Goal: Complete application form: Complete application form

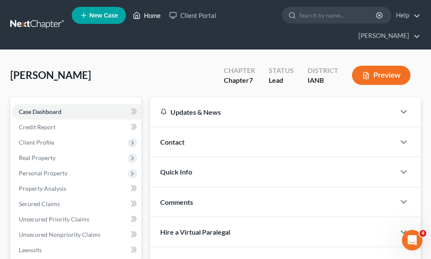
click at [151, 17] on link "Home" at bounding box center [146, 15] width 36 height 15
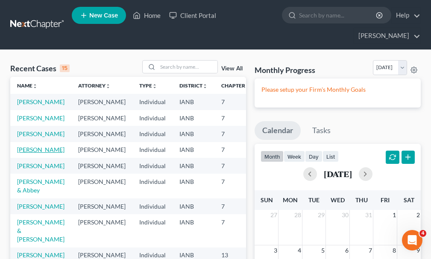
click at [26, 152] on link "Rubalcava, Christopher" at bounding box center [40, 149] width 47 height 7
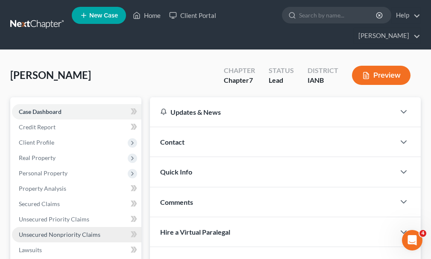
click at [33, 231] on span "Unsecured Nonpriority Claims" at bounding box center [60, 234] width 82 height 7
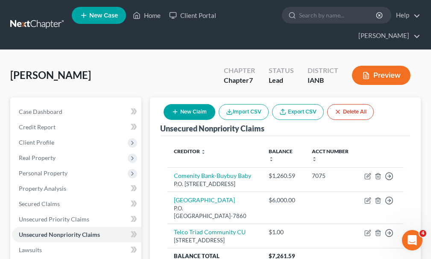
click at [188, 104] on button "New Claim" at bounding box center [189, 112] width 52 height 16
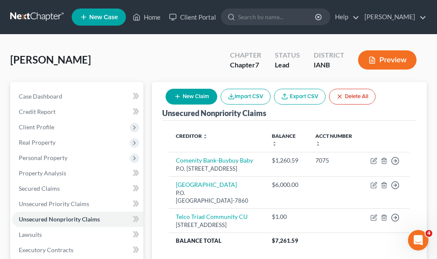
select select "0"
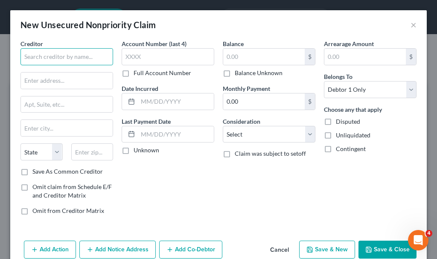
click at [62, 57] on input "text" at bounding box center [66, 56] width 93 height 17
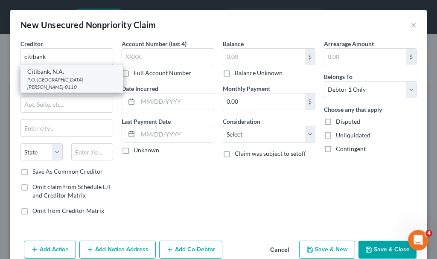
click at [55, 79] on div "P.O. Box 790110, St. Louis, MO 63179-0110" at bounding box center [71, 83] width 89 height 15
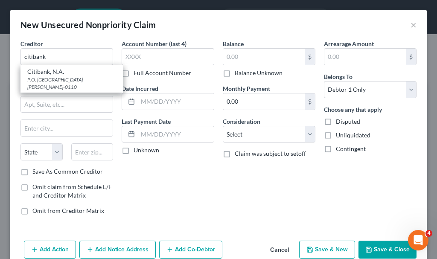
type input "Citibank, N.A."
type input "P.O. Box 790110"
type input "St. Louis"
select select "26"
type input "63179-0110"
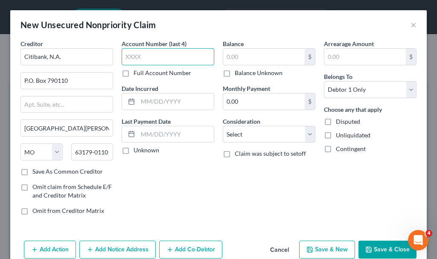
click at [152, 55] on input "text" at bounding box center [168, 56] width 93 height 17
type input "8786"
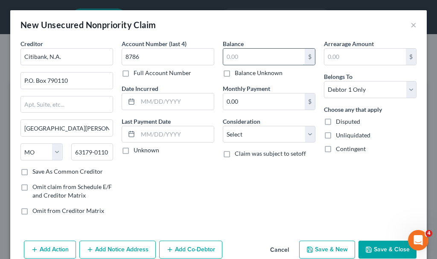
click at [245, 57] on input "text" at bounding box center [264, 57] width 82 height 16
type input "4,857.26"
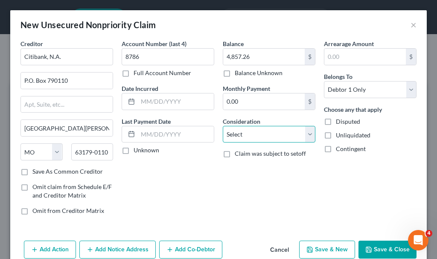
click at [242, 135] on select "Select Cable / Satellite Services Collection Agency Credit Card Debt Debt Couns…" at bounding box center [269, 134] width 93 height 17
select select "2"
click at [223, 126] on select "Select Cable / Satellite Services Collection Agency Credit Card Debt Debt Couns…" at bounding box center [269, 134] width 93 height 17
click at [117, 248] on button "Add Notice Address" at bounding box center [117, 250] width 76 height 18
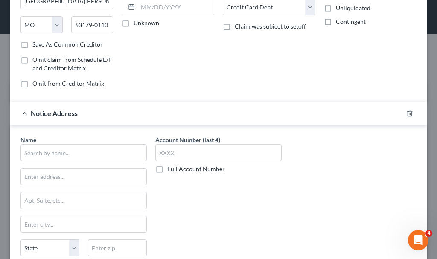
scroll to position [128, 0]
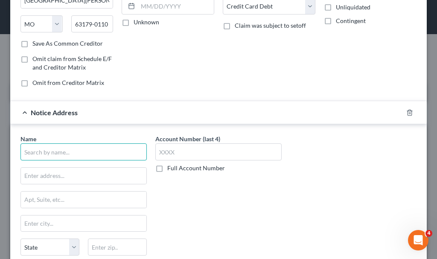
click at [84, 150] on input "text" at bounding box center [83, 151] width 126 height 17
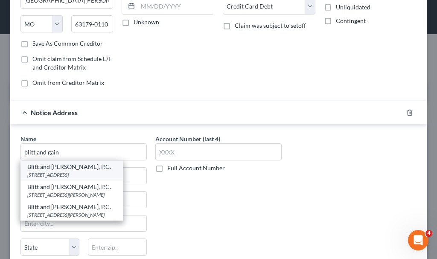
click at [56, 172] on div "2536 73rd Street, Urbandale, IA 50322" at bounding box center [71, 174] width 89 height 7
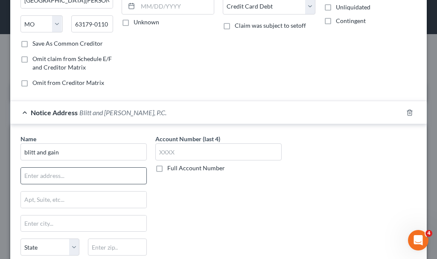
type input "Blitt and Gaines, P.C."
type input "2536 73rd Street"
type input "Urbandale"
select select "16"
type input "50322"
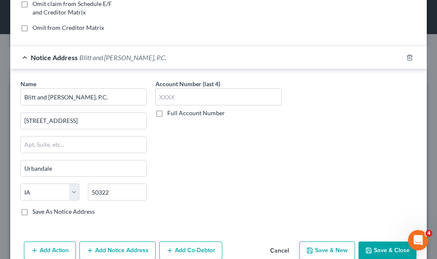
scroll to position [201, 0]
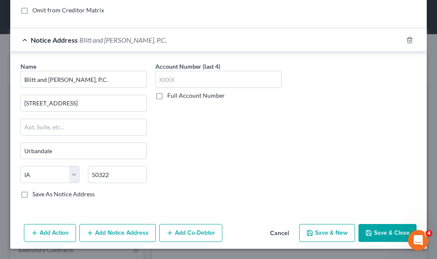
click at [50, 233] on button "Add Action" at bounding box center [50, 233] width 52 height 18
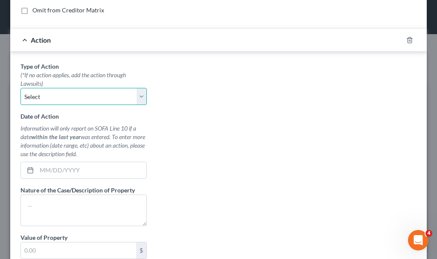
click at [63, 93] on select "Select Repossession Garnishment Foreclosure Personal Injury Attached, Seized, O…" at bounding box center [83, 96] width 126 height 17
select select "1"
click at [20, 88] on select "Select Repossession Garnishment Foreclosure Personal Injury Attached, Seized, O…" at bounding box center [83, 96] width 126 height 17
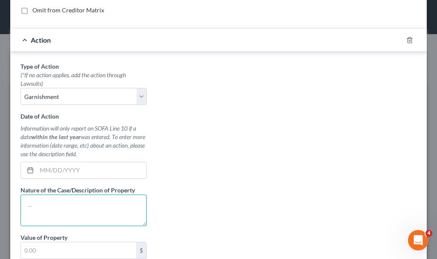
click at [54, 212] on textarea at bounding box center [83, 211] width 126 height 32
type textarea "small claims"
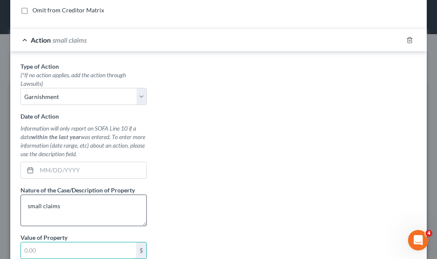
scroll to position [243, 0]
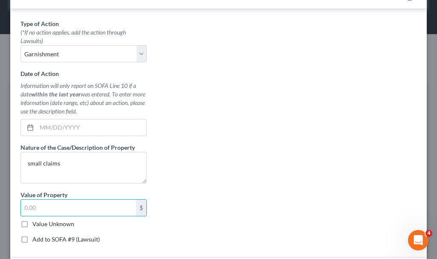
click at [32, 239] on label "Add to SOFA #9 (Lawsuit)" at bounding box center [65, 239] width 67 height 9
click at [36, 239] on input "Add to SOFA #9 (Lawsuit)" at bounding box center [39, 238] width 6 height 6
checkbox input "true"
select select "0"
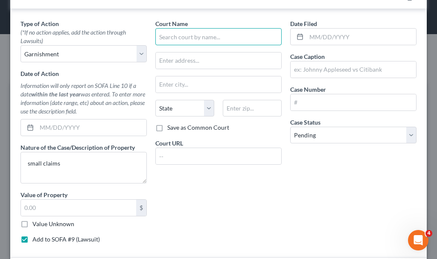
click at [199, 35] on input "text" at bounding box center [218, 36] width 126 height 17
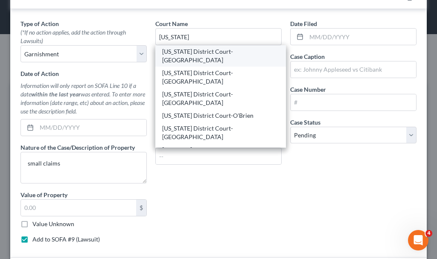
click at [213, 52] on div "Iowa District Court-Woodbury" at bounding box center [220, 55] width 117 height 17
type input "Iowa District Court-Woodbury"
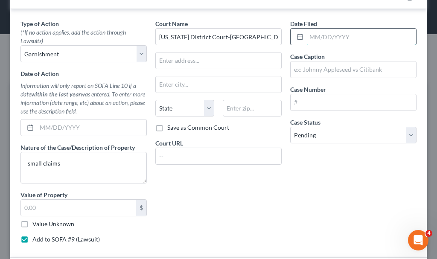
click at [324, 32] on input "text" at bounding box center [361, 37] width 110 height 16
type input "12/16/2024"
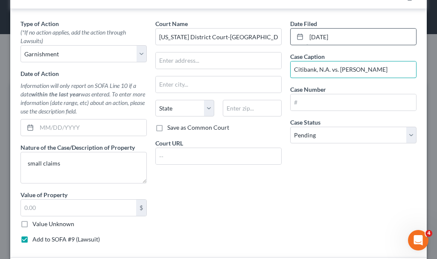
type input "Citibank, N.A. vs. Christopher Rubalcava"
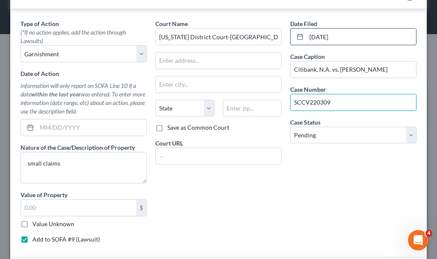
type input "SCCV220309"
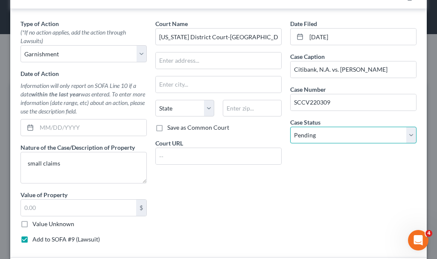
click at [328, 137] on select "Select Pending On Appeal Concluded" at bounding box center [353, 135] width 126 height 17
select select "2"
click at [290, 127] on select "Select Pending On Appeal Concluded" at bounding box center [353, 135] width 126 height 17
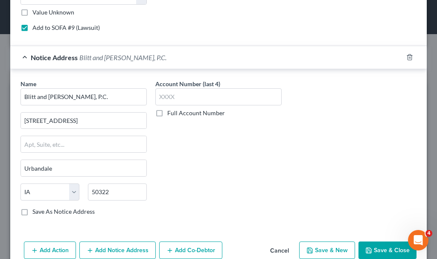
scroll to position [457, 0]
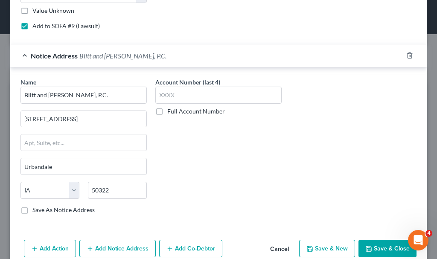
click at [318, 250] on button "Save & New" at bounding box center [327, 249] width 56 height 18
select select "0"
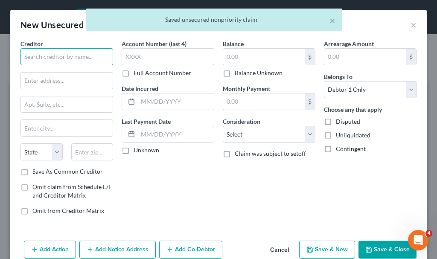
click at [88, 54] on input "text" at bounding box center [66, 56] width 93 height 17
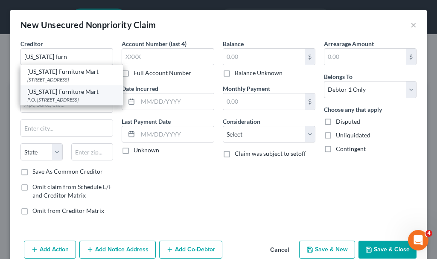
click at [53, 100] on div "P.O. Box 3456, Omaha, NE 68103-0456" at bounding box center [71, 99] width 89 height 7
type input "Nebraska Furniture Mart"
type input "P.O. Box 3456"
type input "Omaha"
select select "30"
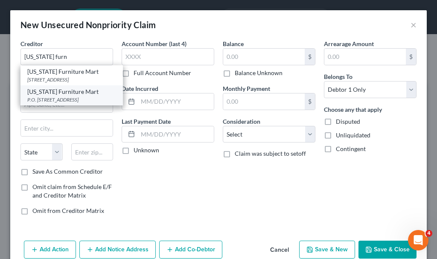
type input "68103-0456"
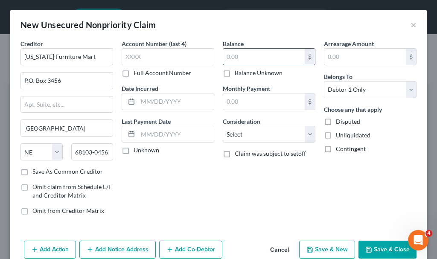
click at [255, 58] on input "text" at bounding box center [264, 57] width 82 height 16
type input "2,150.06"
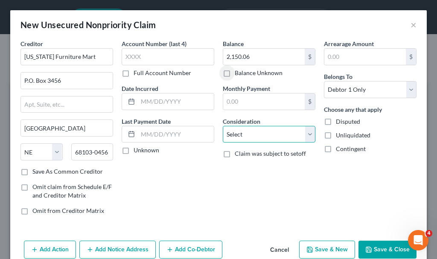
click at [257, 129] on select "Select Cable / Satellite Services Collection Agency Credit Card Debt Debt Couns…" at bounding box center [269, 134] width 93 height 17
select select "2"
click at [223, 126] on select "Select Cable / Satellite Services Collection Agency Credit Card Debt Debt Couns…" at bounding box center [269, 134] width 93 height 17
click at [122, 248] on button "Add Notice Address" at bounding box center [117, 250] width 76 height 18
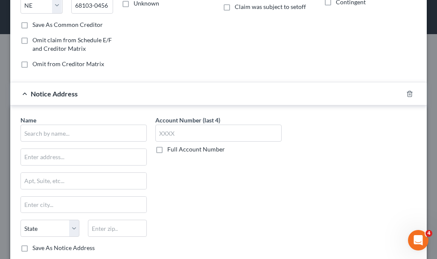
scroll to position [171, 0]
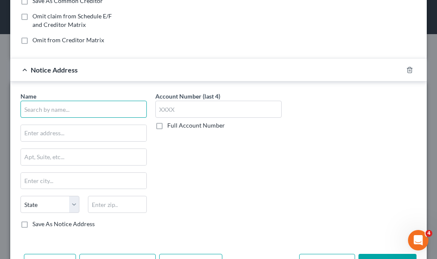
click at [96, 106] on input "text" at bounding box center [83, 109] width 126 height 17
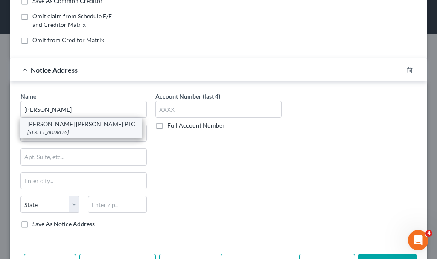
click at [65, 128] on div "Abbott Osborn Jacobs PLC" at bounding box center [81, 124] width 108 height 9
type input "Abbott Osborn Jacobs PLC"
type input "974 73rd St., Ste. 20"
type input "West Des Moines"
select select "16"
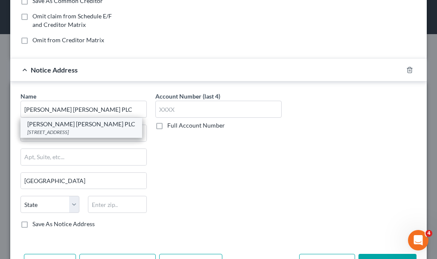
type input "50265"
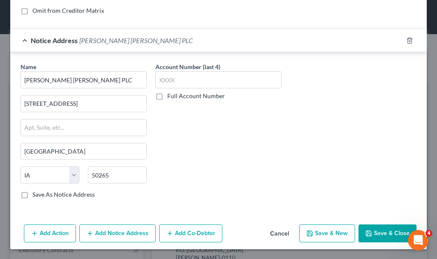
scroll to position [201, 0]
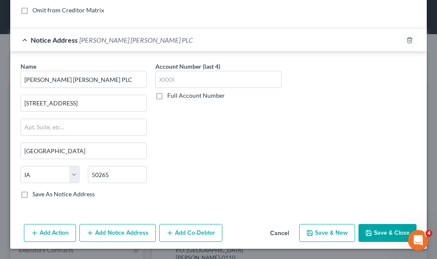
click at [53, 234] on button "Add Action" at bounding box center [50, 233] width 52 height 18
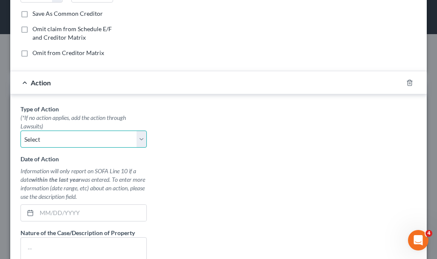
click at [58, 140] on select "Select Repossession Garnishment Foreclosure Personal Injury Attached, Seized, O…" at bounding box center [83, 139] width 126 height 17
select select "1"
click at [20, 131] on select "Select Repossession Garnishment Foreclosure Personal Injury Attached, Seized, O…" at bounding box center [83, 139] width 126 height 17
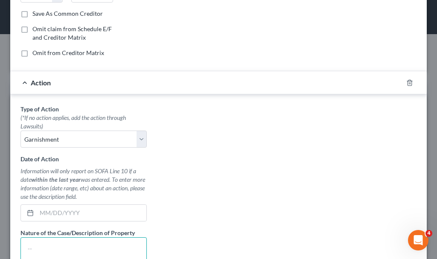
click at [54, 250] on textarea at bounding box center [83, 253] width 126 height 32
type textarea "small claims"
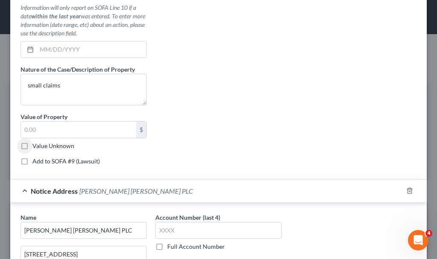
click at [32, 161] on label "Add to SOFA #9 (Lawsuit)" at bounding box center [65, 161] width 67 height 9
click at [36, 161] on input "Add to SOFA #9 (Lawsuit)" at bounding box center [39, 160] width 6 height 6
checkbox input "true"
select select "0"
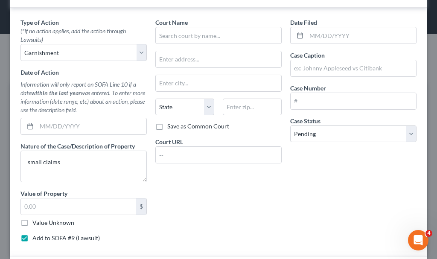
scroll to position [236, 0]
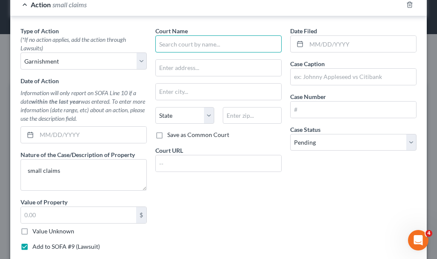
click at [196, 41] on input "text" at bounding box center [218, 43] width 126 height 17
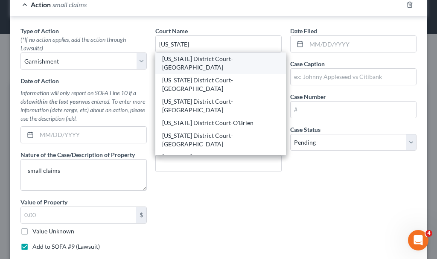
click at [209, 61] on div "Iowa District Court-Woodbury" at bounding box center [220, 63] width 117 height 17
type input "Iowa District Court-Woodbury"
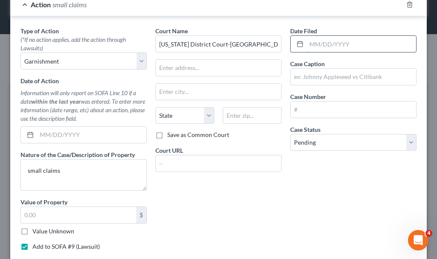
click at [319, 43] on input "text" at bounding box center [361, 44] width 110 height 16
type input "12/03/2024"
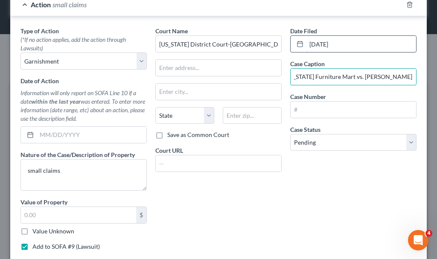
scroll to position [0, 18]
type input "Nebraska Furniture Mart vs. Christopher Rubalcava"
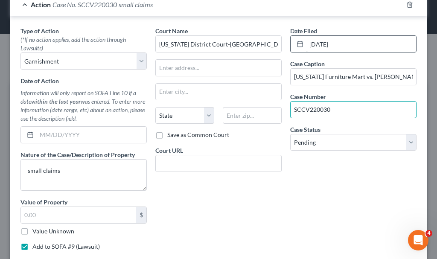
type input "SCCV220030"
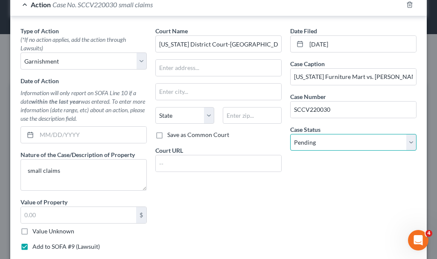
click at [339, 143] on select "Select Pending On Appeal Concluded" at bounding box center [353, 142] width 126 height 17
select select "2"
click at [290, 134] on select "Select Pending On Appeal Concluded" at bounding box center [353, 142] width 126 height 17
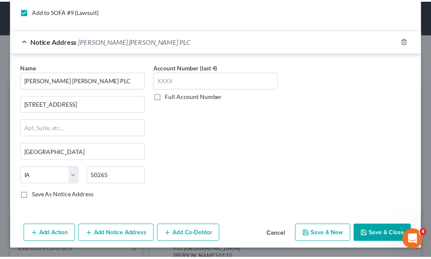
scroll to position [472, 0]
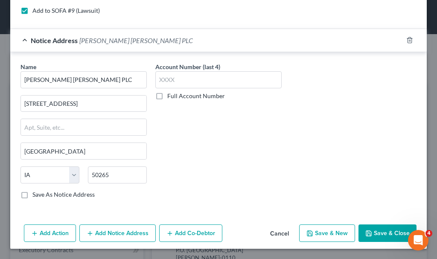
click at [379, 227] on button "Save & Close" at bounding box center [388, 233] width 58 height 18
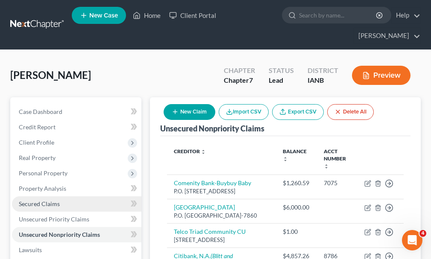
click at [29, 200] on span "Secured Claims" at bounding box center [39, 203] width 41 height 7
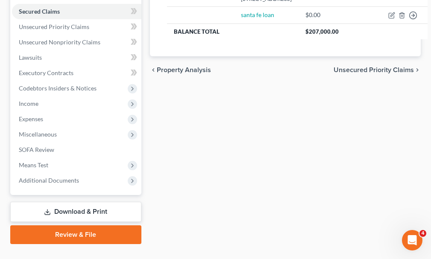
scroll to position [195, 0]
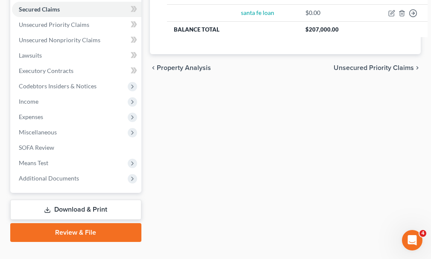
click at [79, 200] on link "Download & Print" at bounding box center [75, 210] width 131 height 20
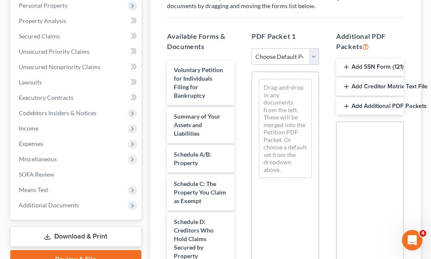
scroll to position [171, 0]
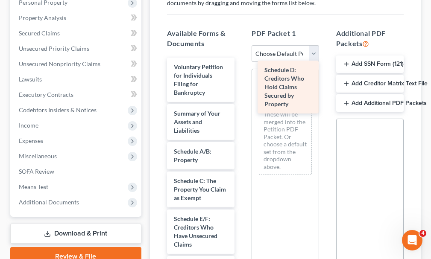
drag, startPoint x: 190, startPoint y: 224, endPoint x: 282, endPoint y: 94, distance: 159.4
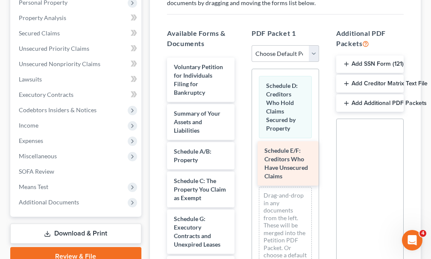
drag, startPoint x: 187, startPoint y: 215, endPoint x: 277, endPoint y: 162, distance: 104.8
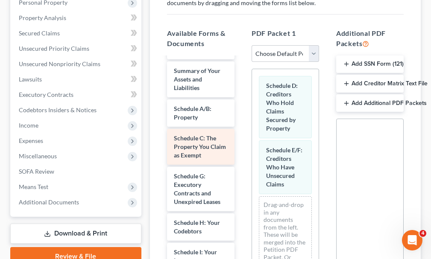
scroll to position [85, 0]
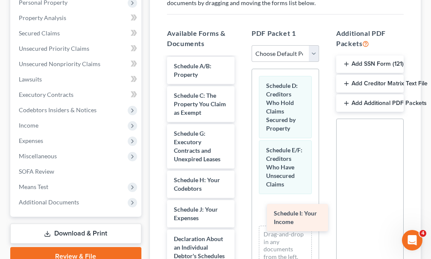
drag, startPoint x: 188, startPoint y: 198, endPoint x: 288, endPoint y: 217, distance: 101.7
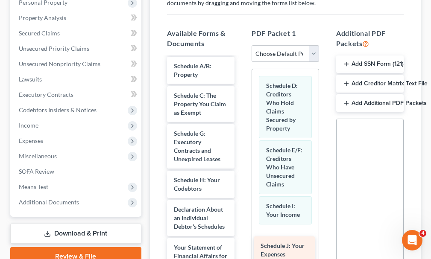
drag, startPoint x: 192, startPoint y: 197, endPoint x: 279, endPoint y: 249, distance: 100.9
click at [241, 249] on div "Schedule J: Your Expenses Voluntary Petition for Individuals Filing for Bankrup…" at bounding box center [200, 249] width 81 height 555
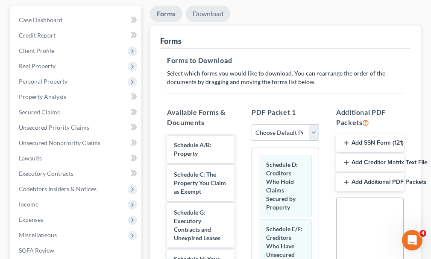
scroll to position [43, 0]
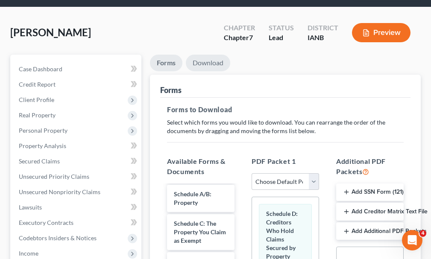
click at [211, 55] on link "Download" at bounding box center [208, 63] width 44 height 17
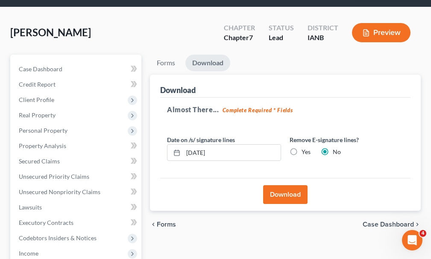
click at [278, 185] on button "Download" at bounding box center [285, 194] width 44 height 19
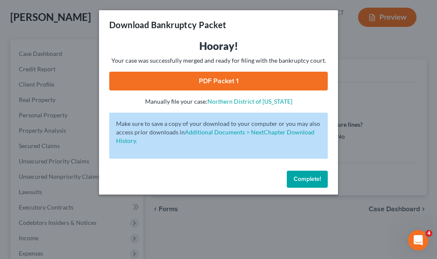
click at [213, 85] on link "PDF Packet 1" at bounding box center [218, 81] width 219 height 19
click at [300, 180] on span "Complete!" at bounding box center [307, 178] width 27 height 7
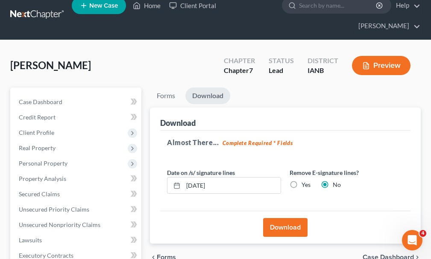
scroll to position [0, 0]
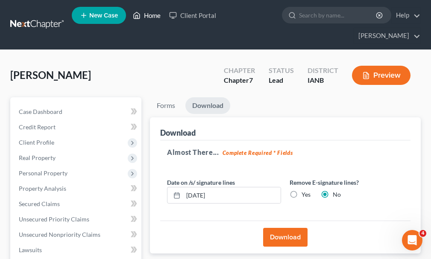
click at [153, 16] on link "Home" at bounding box center [146, 15] width 36 height 15
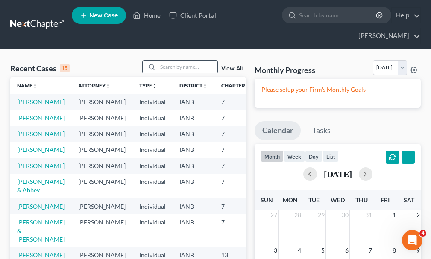
click at [182, 61] on input "search" at bounding box center [187, 67] width 60 height 12
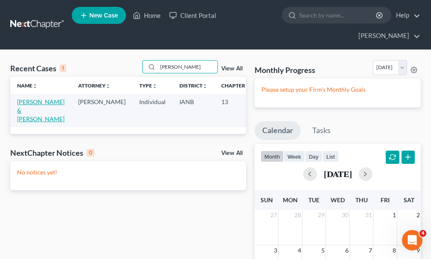
type input "courtney"
click at [23, 98] on link "Wilson, Andrew & Courtney" at bounding box center [40, 110] width 47 height 24
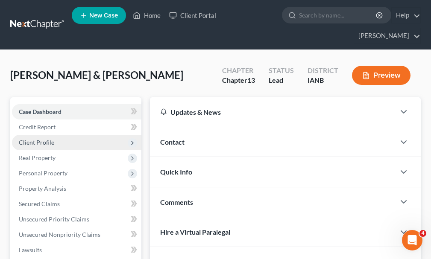
click at [30, 139] on span "Client Profile" at bounding box center [36, 142] width 35 height 7
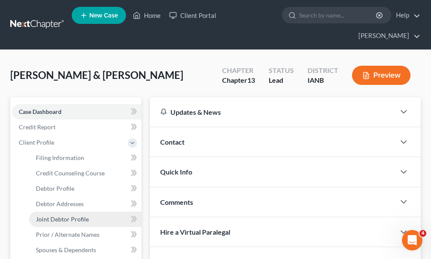
click at [47, 212] on link "Joint Debtor Profile" at bounding box center [85, 219] width 112 height 15
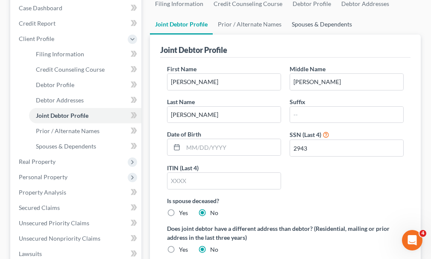
scroll to position [104, 0]
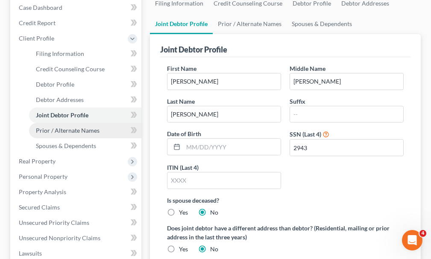
click at [68, 127] on span "Prior / Alternate Names" at bounding box center [68, 130] width 64 height 7
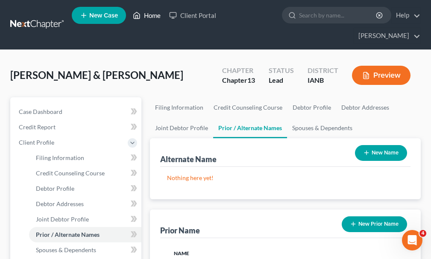
click at [150, 16] on link "Home" at bounding box center [146, 15] width 36 height 15
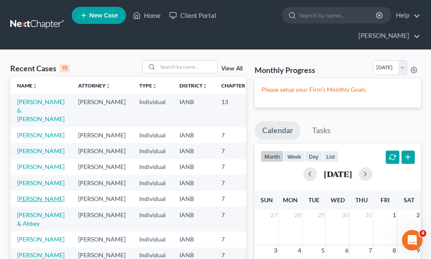
click at [23, 202] on link "[PERSON_NAME]" at bounding box center [40, 198] width 47 height 7
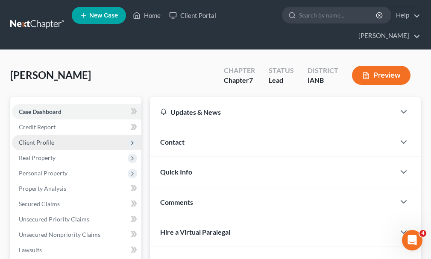
click at [35, 139] on span "Client Profile" at bounding box center [36, 142] width 35 height 7
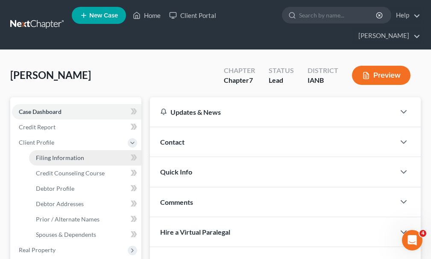
click at [55, 154] on span "Filing Information" at bounding box center [60, 157] width 48 height 7
select select "1"
select select "0"
select select "16"
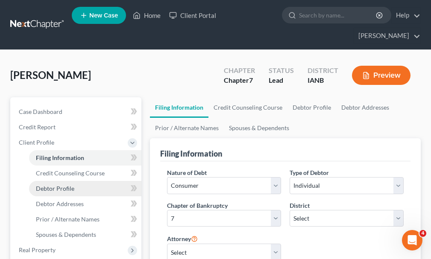
click at [53, 185] on span "Debtor Profile" at bounding box center [55, 188] width 38 height 7
select select "0"
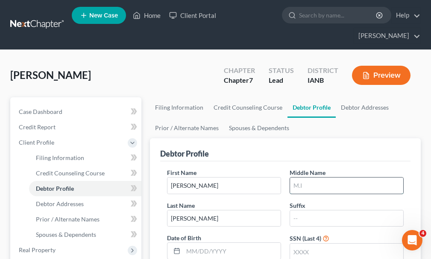
click at [309, 178] on input "text" at bounding box center [346, 186] width 113 height 16
type input "Kaye"
click at [321, 244] on input "text" at bounding box center [346, 252] width 113 height 16
type input "4618"
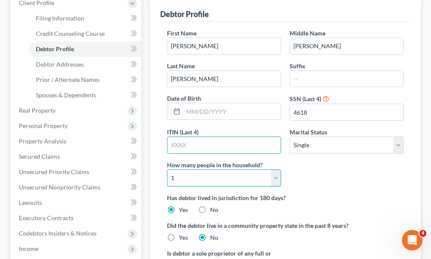
click at [204, 169] on select "Select 1 2 3 4 5 6 7 8 9 10 11 12 13 14 15 16 17 18 19 20" at bounding box center [224, 177] width 114 height 17
select select "2"
click at [167, 169] on select "Select 1 2 3 4 5 6 7 8 9 10 11 12 13 14 15 16 17 18 19 20" at bounding box center [224, 177] width 114 height 17
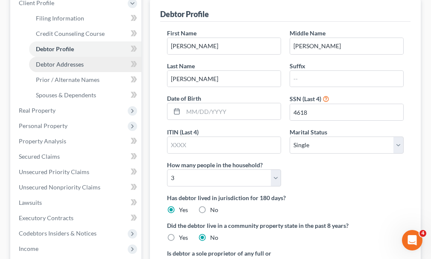
click at [57, 61] on span "Debtor Addresses" at bounding box center [60, 64] width 48 height 7
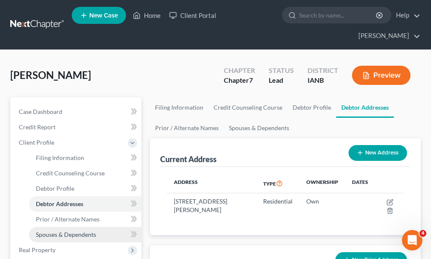
click at [58, 231] on span "Spouses & Dependents" at bounding box center [66, 234] width 60 height 7
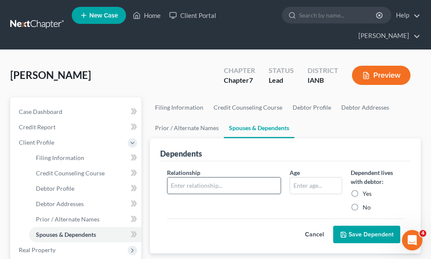
click at [207, 178] on input "text" at bounding box center [223, 186] width 113 height 16
type input "child"
click at [300, 178] on input "text" at bounding box center [316, 186] width 52 height 16
type input "12"
drag, startPoint x: 364, startPoint y: 216, endPoint x: 371, endPoint y: 184, distance: 31.8
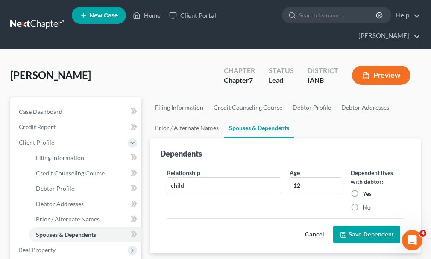
click at [364, 226] on button "Save Dependent" at bounding box center [366, 235] width 67 height 18
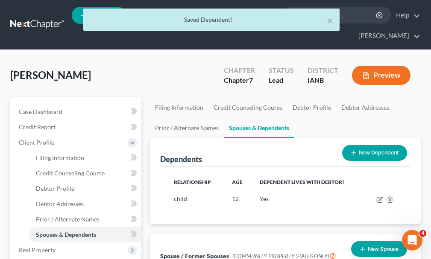
click at [371, 145] on button "New Dependent" at bounding box center [374, 153] width 65 height 16
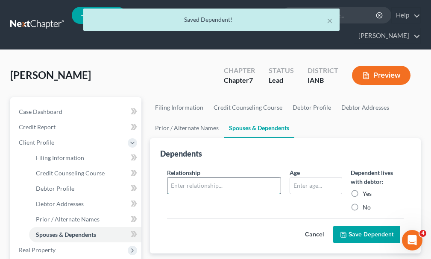
click at [221, 178] on input "text" at bounding box center [223, 186] width 113 height 16
type input "child"
click at [304, 178] on input "text" at bounding box center [316, 186] width 52 height 16
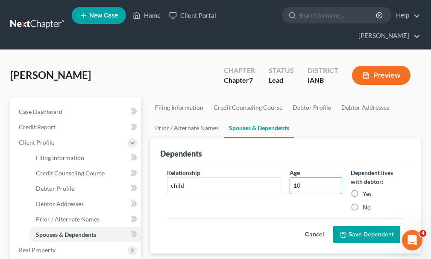
type input "10"
click at [359, 226] on button "Save Dependent" at bounding box center [366, 235] width 67 height 18
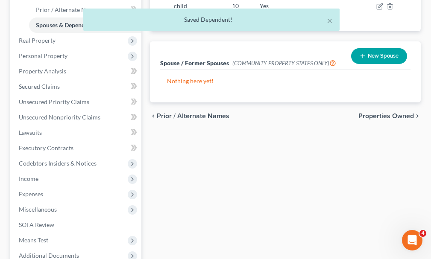
scroll to position [213, 0]
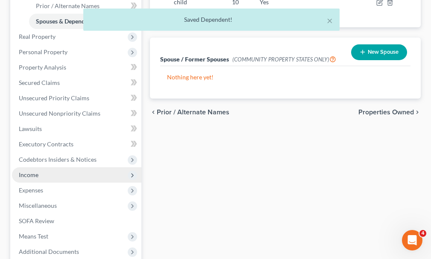
click at [27, 171] on span "Income" at bounding box center [29, 174] width 20 height 7
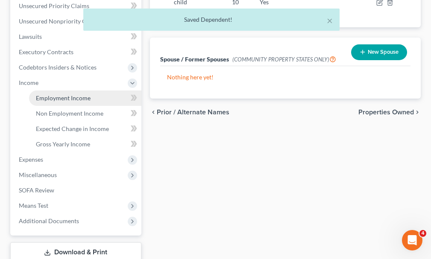
click at [49, 94] on span "Employment Income" at bounding box center [63, 97] width 55 height 7
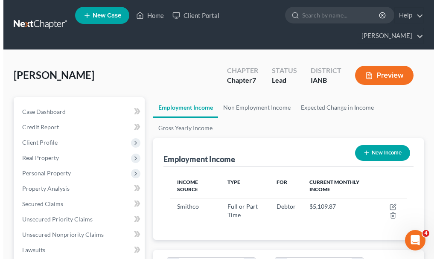
scroll to position [118, 254]
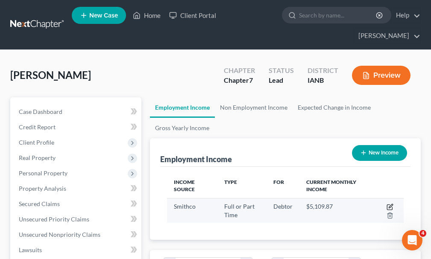
click at [389, 204] on icon "button" at bounding box center [390, 206] width 4 height 4
select select "0"
select select "16"
select select "3"
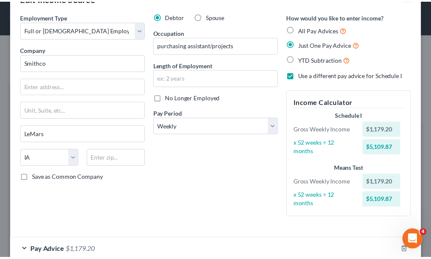
scroll to position [100, 0]
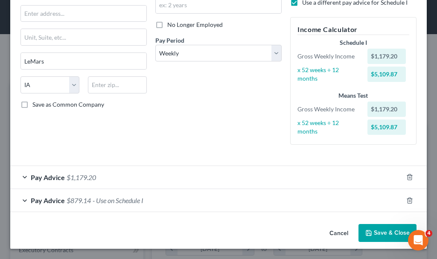
click at [367, 232] on button "Save & Close" at bounding box center [388, 233] width 58 height 18
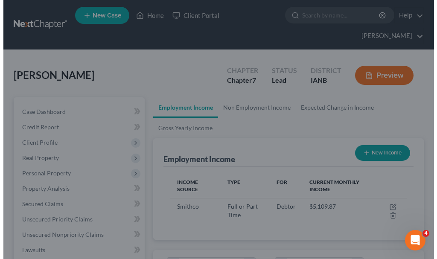
scroll to position [426688, 426552]
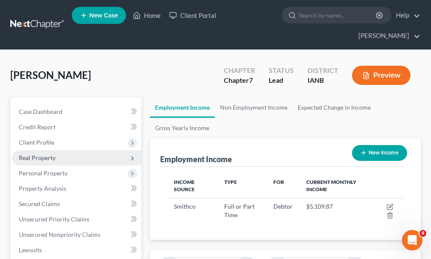
click at [36, 154] on span "Real Property" at bounding box center [37, 157] width 37 height 7
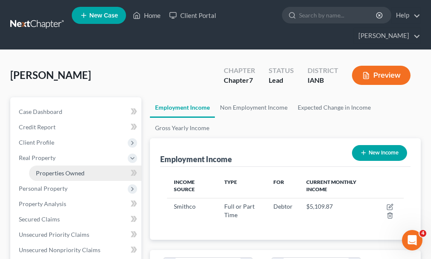
click at [52, 169] on span "Properties Owned" at bounding box center [60, 172] width 49 height 7
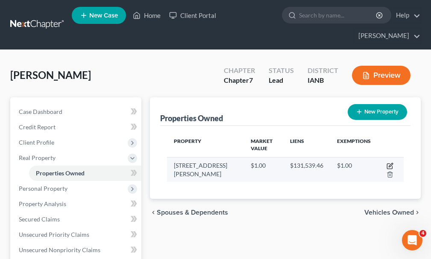
click at [389, 163] on icon "button" at bounding box center [389, 166] width 7 height 7
select select "16"
select select "0"
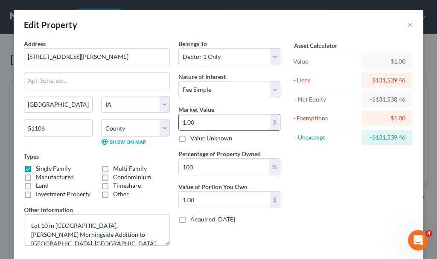
click at [201, 121] on input "1.00" at bounding box center [224, 122] width 91 height 16
type input "15"
type input "15.00"
type input "150"
type input "150.00"
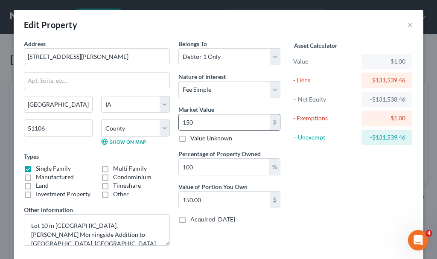
type input "1500"
type input "1,500.00"
type input "1,5000"
type input "15,000.00"
type input "15,0000"
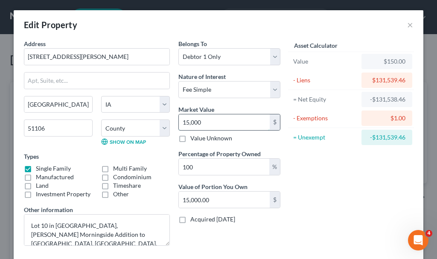
type input "150,000.00"
type input "150,000"
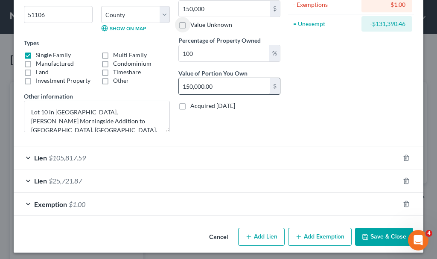
scroll to position [117, 0]
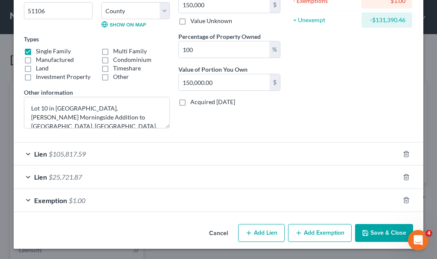
click at [76, 200] on span "$1.00" at bounding box center [77, 200] width 17 height 8
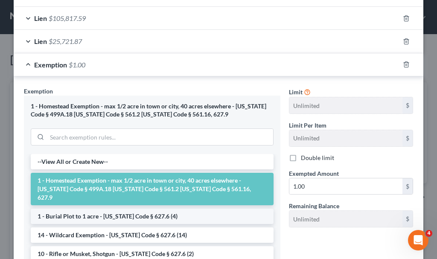
scroll to position [288, 0]
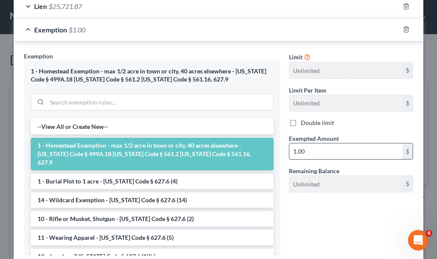
click at [315, 152] on input "1.00" at bounding box center [345, 151] width 113 height 16
type input "150,000"
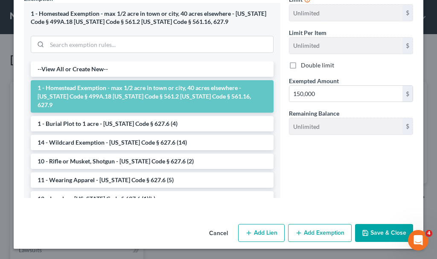
click at [377, 233] on button "Save & Close" at bounding box center [384, 233] width 58 height 18
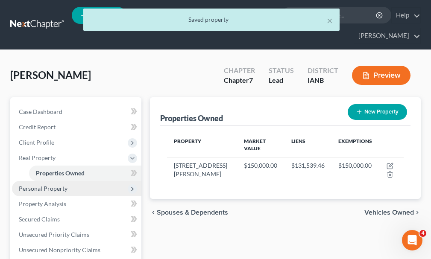
click at [28, 185] on span "Personal Property" at bounding box center [43, 188] width 49 height 7
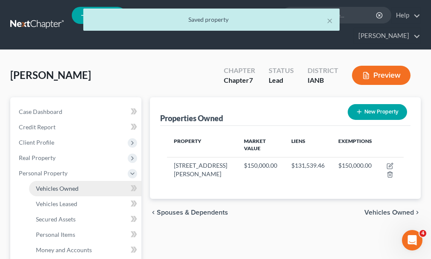
click at [47, 185] on span "Vehicles Owned" at bounding box center [57, 188] width 43 height 7
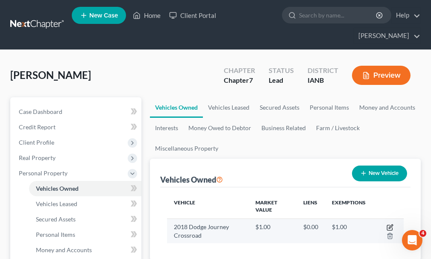
click at [389, 224] on icon "button" at bounding box center [389, 227] width 7 height 7
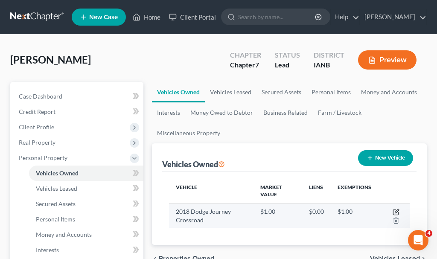
select select "0"
select select "8"
select select "0"
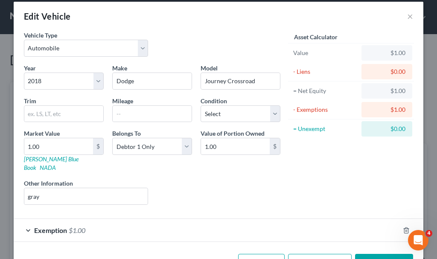
scroll to position [30, 0]
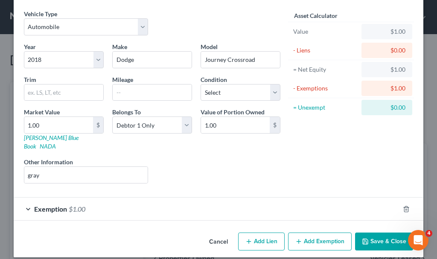
click at [362, 238] on icon "button" at bounding box center [365, 241] width 7 height 7
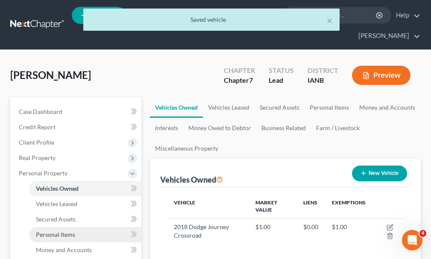
click at [41, 231] on span "Personal Items" at bounding box center [55, 234] width 39 height 7
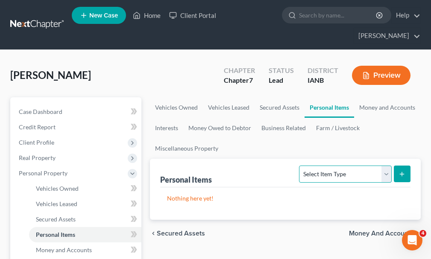
click at [334, 166] on select "Select Item Type Clothing Collectibles Of Value Electronics Firearms Household …" at bounding box center [345, 174] width 92 height 17
select select "clothing"
click at [300, 166] on select "Select Item Type Clothing Collectibles Of Value Electronics Firearms Household …" at bounding box center [345, 174] width 92 height 17
click at [399, 171] on icon "submit" at bounding box center [401, 174] width 7 height 7
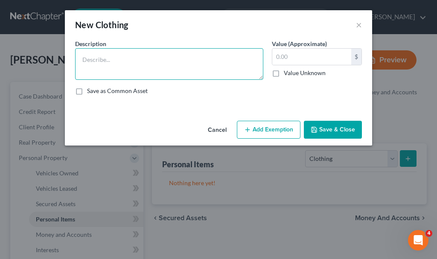
click at [172, 62] on textarea at bounding box center [169, 64] width 188 height 32
type textarea "Clothing"
type input "300"
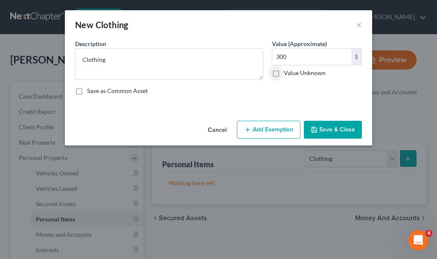
click at [268, 129] on button "Add Exemption" at bounding box center [269, 130] width 64 height 18
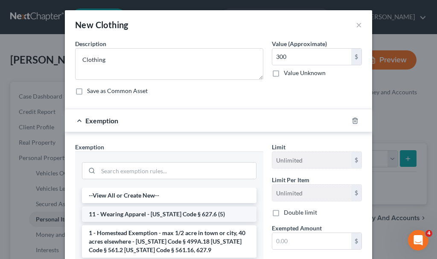
click at [105, 213] on li "11 - Wearing Apparel - Iowa Code § 627.6 (5)" at bounding box center [169, 214] width 175 height 15
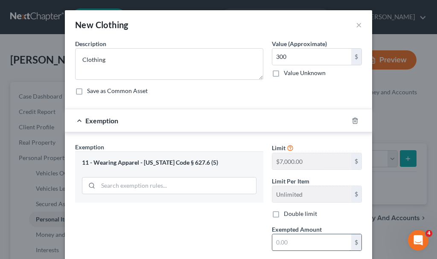
click at [280, 244] on input "text" at bounding box center [311, 242] width 79 height 16
type input "300"
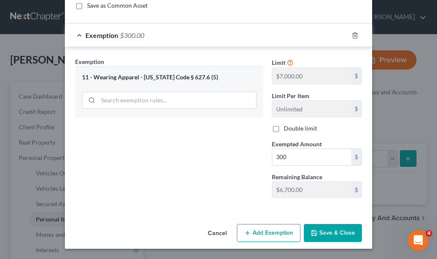
click at [331, 228] on button "Save & Close" at bounding box center [333, 233] width 58 height 18
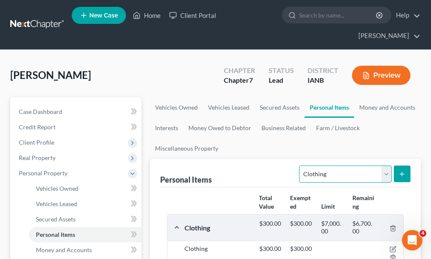
click at [319, 166] on select "Select Item Type Clothing Collectibles Of Value Electronics Firearms Household …" at bounding box center [345, 174] width 92 height 17
select select "jewelry"
click at [300, 166] on select "Select Item Type Clothing Collectibles Of Value Electronics Firearms Household …" at bounding box center [345, 174] width 92 height 17
click at [400, 171] on icon "submit" at bounding box center [401, 174] width 7 height 7
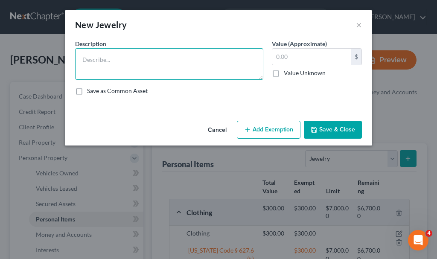
click at [134, 61] on textarea at bounding box center [169, 64] width 188 height 32
type textarea "Ring $600; ring $100; costume jewelry $100"
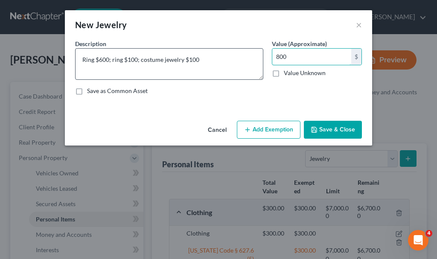
type input "800"
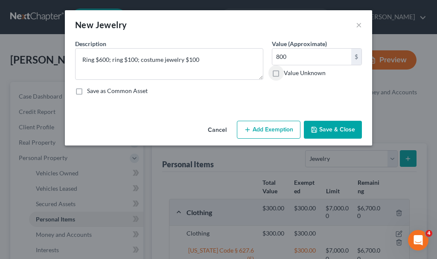
click at [274, 127] on button "Add Exemption" at bounding box center [269, 130] width 64 height 18
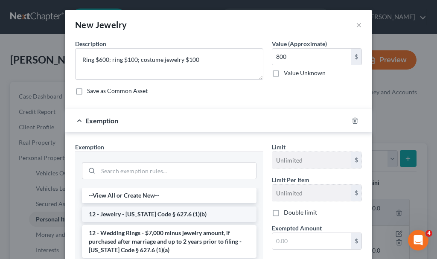
click at [134, 215] on li "12 - Jewelry - Iowa Code § 627.6 (1)(b)" at bounding box center [169, 214] width 175 height 15
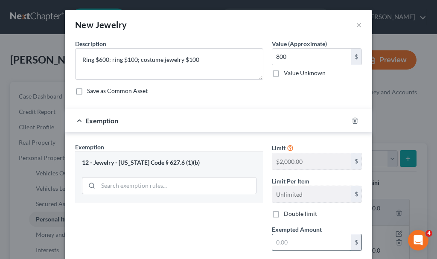
click at [278, 243] on input "text" at bounding box center [311, 242] width 79 height 16
type input "800"
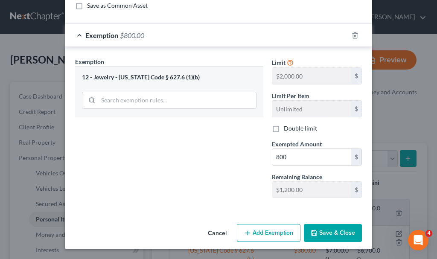
click at [320, 230] on button "Save & Close" at bounding box center [333, 233] width 58 height 18
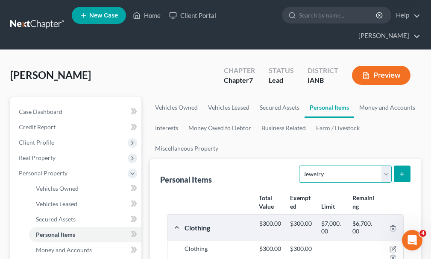
click at [316, 166] on select "Select Item Type Clothing Collectibles Of Value Electronics Firearms Household …" at bounding box center [345, 174] width 92 height 17
select select "pets"
click at [300, 166] on select "Select Item Type Clothing Collectibles Of Value Electronics Firearms Household …" at bounding box center [345, 174] width 92 height 17
click at [399, 171] on icon "submit" at bounding box center [401, 174] width 7 height 7
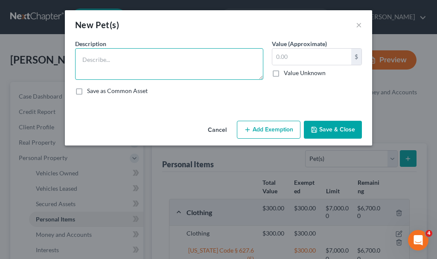
click at [131, 60] on textarea at bounding box center [169, 64] width 188 height 32
type textarea "2 dogs; 2 cats"
type input "0"
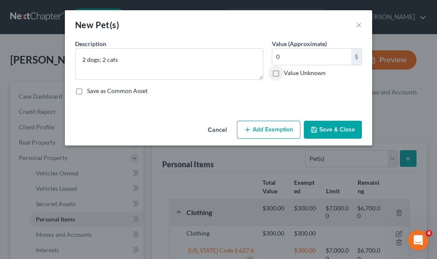
click at [331, 127] on button "Save & Close" at bounding box center [333, 130] width 58 height 18
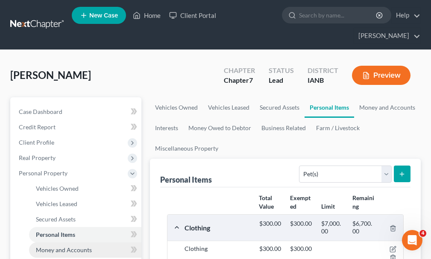
click at [59, 246] on span "Money and Accounts" at bounding box center [64, 249] width 56 height 7
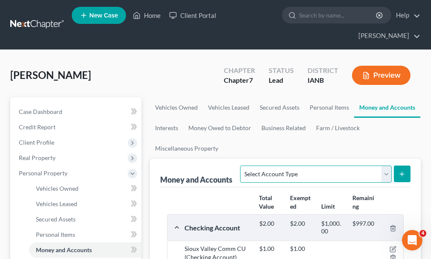
click at [303, 166] on select "Select Account Type Brokerage Cash on Hand Certificates of Deposit Checking Acc…" at bounding box center [315, 174] width 151 height 17
select select "checking"
click at [242, 166] on select "Select Account Type Brokerage Cash on Hand Certificates of Deposit Checking Acc…" at bounding box center [315, 174] width 151 height 17
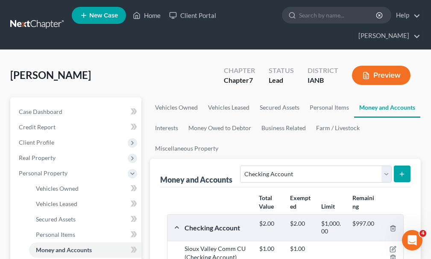
click at [404, 171] on icon "submit" at bounding box center [401, 174] width 7 height 7
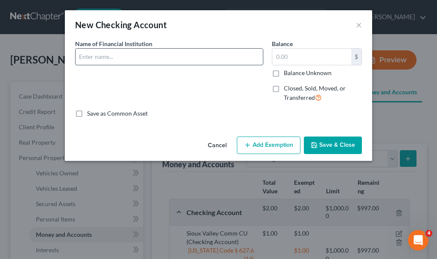
click at [164, 57] on input "text" at bounding box center [169, 57] width 187 height 16
type input "Wells Fargo (DSO)"
type input "50"
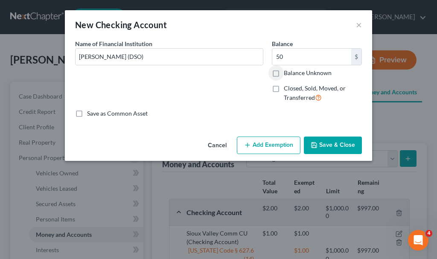
click at [275, 149] on button "Add Exemption" at bounding box center [269, 146] width 64 height 18
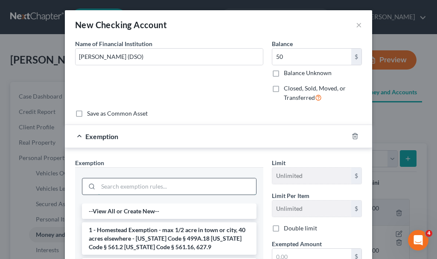
click at [127, 189] on input "search" at bounding box center [177, 186] width 158 height 16
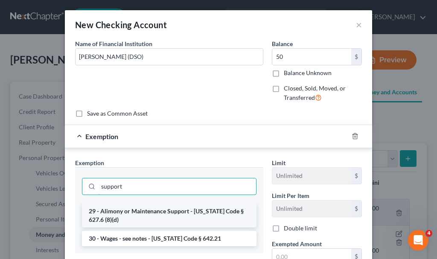
type input "support"
click at [141, 210] on li "29 - Alimony or Maintenance Support - Iowa Code § 627.6 (8)(d)" at bounding box center [169, 216] width 175 height 24
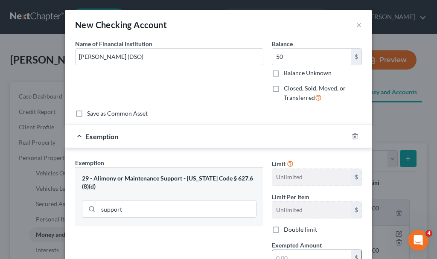
click at [277, 256] on input "text" at bounding box center [311, 258] width 79 height 16
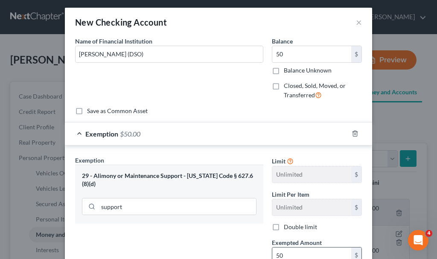
type input "50"
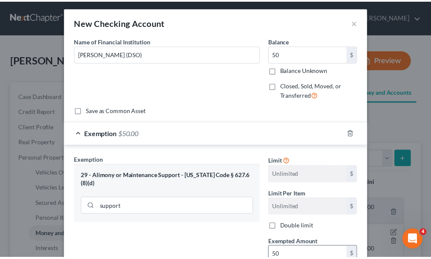
scroll to position [101, 0]
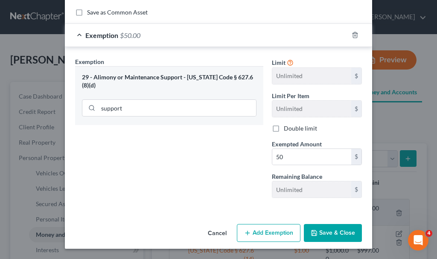
click at [324, 231] on button "Save & Close" at bounding box center [333, 233] width 58 height 18
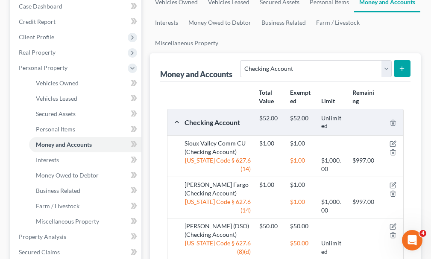
scroll to position [128, 0]
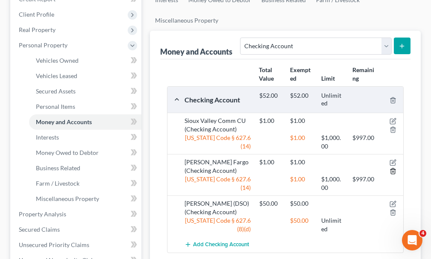
click at [393, 168] on icon "button" at bounding box center [392, 171] width 7 height 7
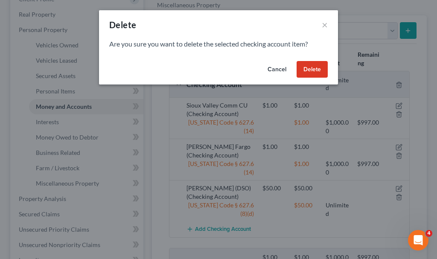
click at [311, 64] on button "Delete" at bounding box center [312, 69] width 31 height 17
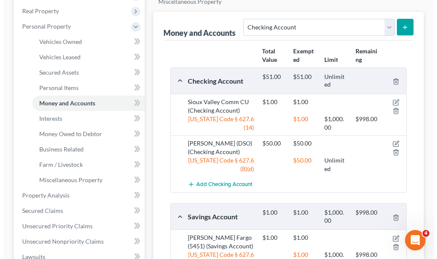
scroll to position [171, 0]
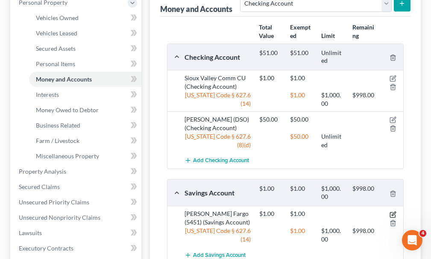
click at [393, 211] on icon "button" at bounding box center [392, 214] width 7 height 7
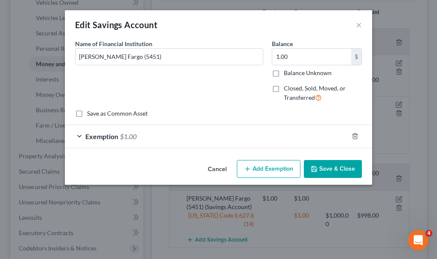
click at [319, 167] on button "Save & Close" at bounding box center [333, 169] width 58 height 18
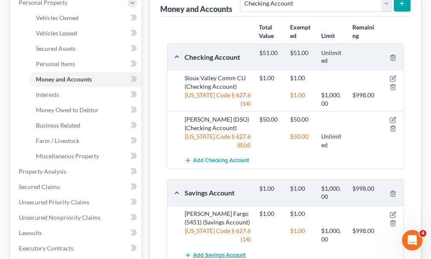
click at [223, 252] on span "Add Savings Account" at bounding box center [219, 255] width 52 height 7
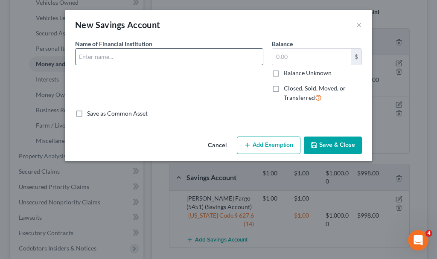
click at [150, 58] on input "text" at bounding box center [169, 57] width 187 height 16
type input "Sioux Valley"
type input "25"
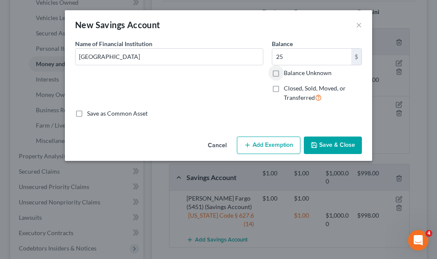
click at [260, 143] on button "Add Exemption" at bounding box center [269, 146] width 64 height 18
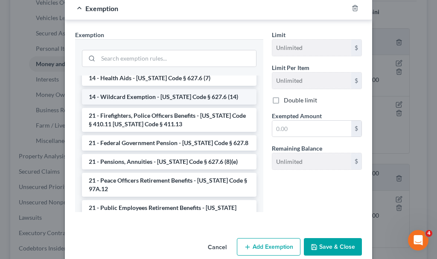
click at [127, 96] on li "14 - Wildcard Exemption - Iowa Code § 627.6 (14)" at bounding box center [169, 96] width 175 height 15
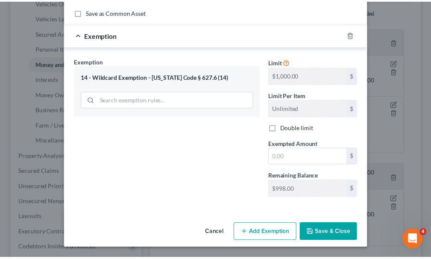
scroll to position [101, 0]
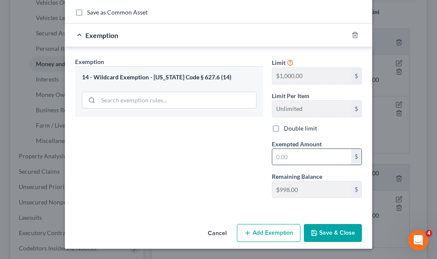
click at [286, 157] on input "text" at bounding box center [311, 157] width 79 height 16
type input "25"
click at [332, 228] on button "Save & Close" at bounding box center [333, 233] width 58 height 18
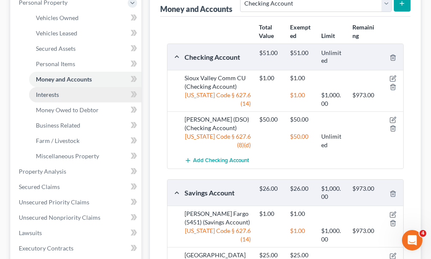
click at [45, 91] on span "Interests" at bounding box center [47, 94] width 23 height 7
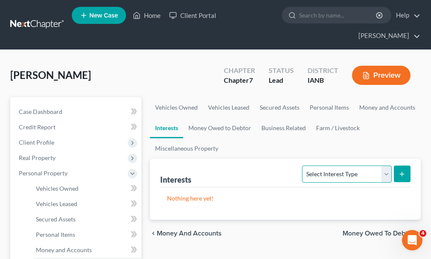
click at [341, 166] on select "Select Interest Type 401K Annuity Bond Education IRA Government Bond Government…" at bounding box center [346, 174] width 89 height 17
select select "401k"
click at [303, 166] on select "Select Interest Type 401K Annuity Bond Education IRA Government Bond Government…" at bounding box center [346, 174] width 89 height 17
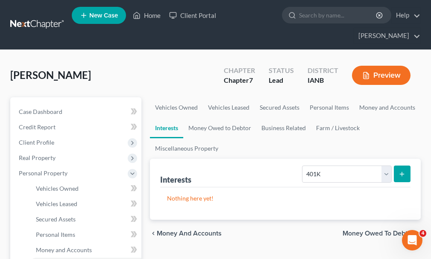
click at [401, 171] on icon "submit" at bounding box center [401, 174] width 7 height 7
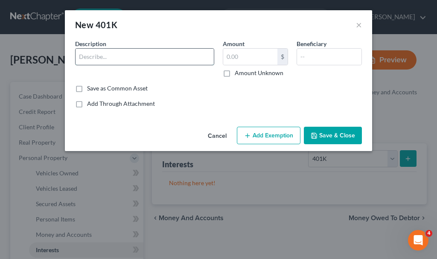
click at [104, 60] on input "text" at bounding box center [145, 57] width 138 height 16
type input "Smithco"
type input "5,000"
click at [280, 134] on button "Add Exemption" at bounding box center [269, 136] width 64 height 18
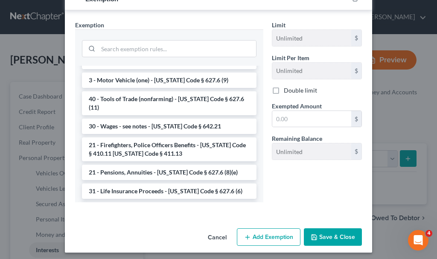
scroll to position [384, 0]
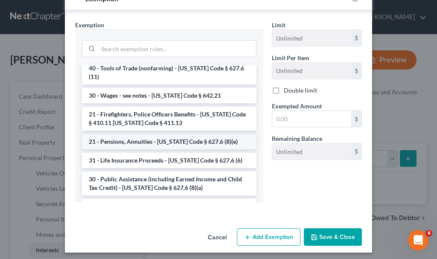
click at [127, 134] on li "21 - Pensions, Annuities - Iowa Code § 627.6 (8)(e)" at bounding box center [169, 141] width 175 height 15
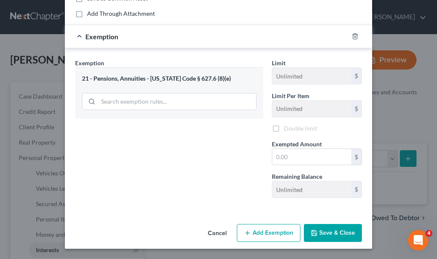
scroll to position [91, 0]
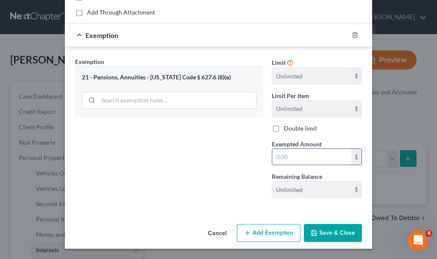
click at [283, 157] on input "text" at bounding box center [311, 157] width 79 height 16
type input "5,000"
click at [325, 233] on button "Save & Close" at bounding box center [333, 233] width 58 height 18
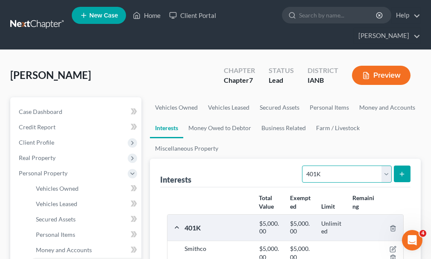
click at [325, 166] on select "Select Interest Type 401K Annuity Bond Education IRA Government Bond Government…" at bounding box center [346, 174] width 89 height 17
select select "ira"
click at [303, 166] on select "Select Interest Type 401K Annuity Bond Education IRA Government Bond Government…" at bounding box center [346, 174] width 89 height 17
click at [400, 166] on button "submit" at bounding box center [402, 174] width 17 height 17
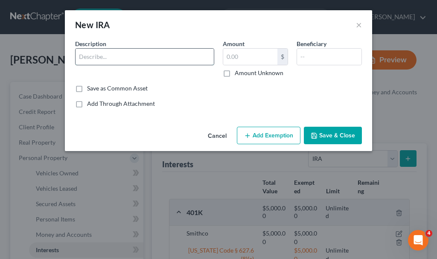
click at [145, 56] on input "text" at bounding box center [145, 57] width 138 height 16
type input "Wells Fargo"
type input "20,000"
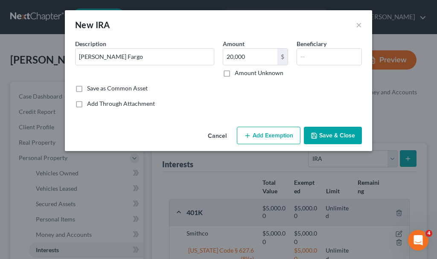
click at [269, 135] on button "Add Exemption" at bounding box center [269, 136] width 64 height 18
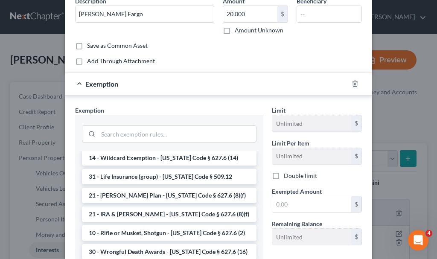
scroll to position [85, 0]
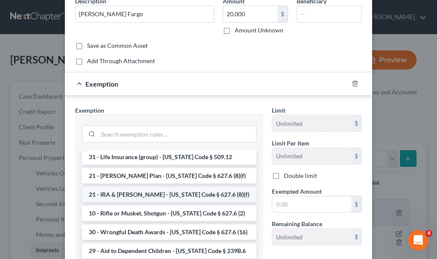
click at [118, 195] on li "21 - IRA & Roth IRA - Iowa Code § 627.6 (8)(f)" at bounding box center [169, 194] width 175 height 15
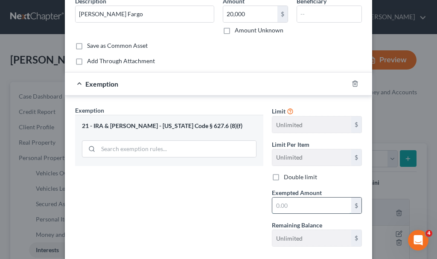
click at [277, 207] on input "text" at bounding box center [311, 206] width 79 height 16
type input "20,000"
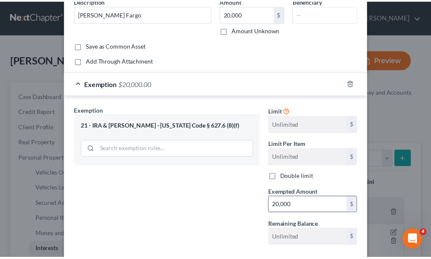
scroll to position [91, 0]
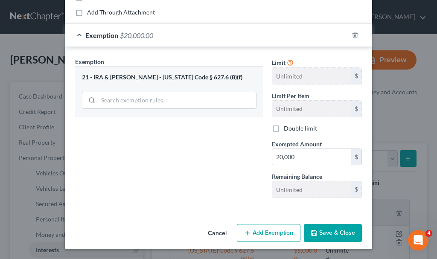
click at [325, 236] on button "Save & Close" at bounding box center [333, 233] width 58 height 18
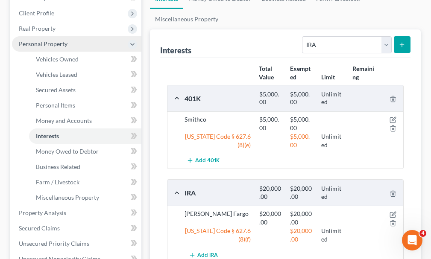
scroll to position [171, 0]
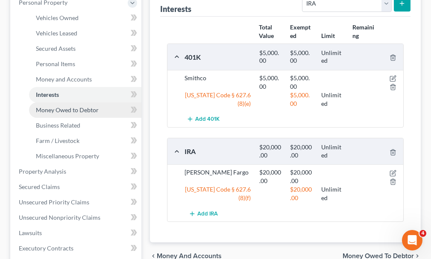
click at [43, 106] on span "Money Owed to Debtor" at bounding box center [67, 109] width 63 height 7
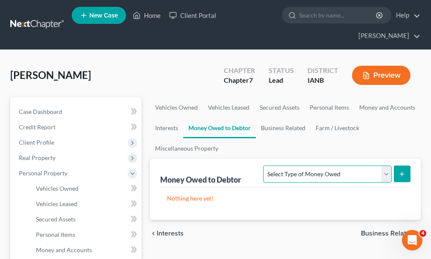
click at [306, 166] on select "Select Type of Money Owed Accounts Receivable Alimony Child Support Claims Agai…" at bounding box center [327, 174] width 128 height 17
select select "child_support"
click at [265, 166] on select "Select Type of Money Owed Accounts Receivable Alimony Child Support Claims Agai…" at bounding box center [327, 174] width 128 height 17
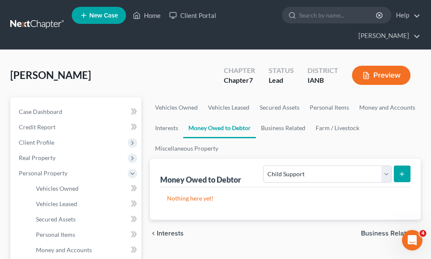
click at [397, 166] on button "submit" at bounding box center [402, 174] width 17 height 17
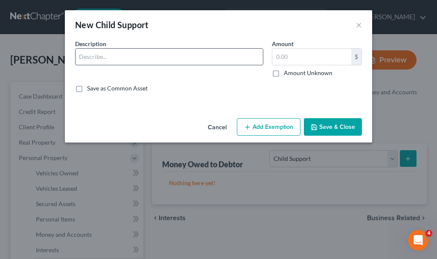
click at [123, 58] on input "text" at bounding box center [169, 57] width 187 height 16
type input "Support $151/week"
type input "151"
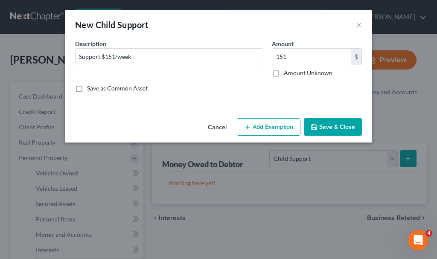
click at [268, 127] on button "Add Exemption" at bounding box center [269, 127] width 64 height 18
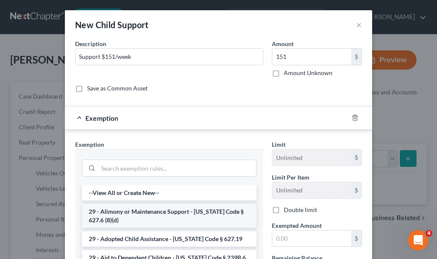
click at [149, 216] on li "29 - Alimony or Maintenance Support - Iowa Code § 627.6 (8)(d)" at bounding box center [169, 216] width 175 height 24
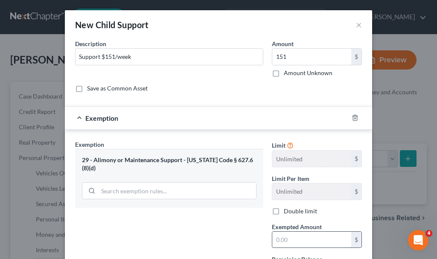
click at [286, 239] on input "text" at bounding box center [311, 240] width 79 height 16
type input "151"
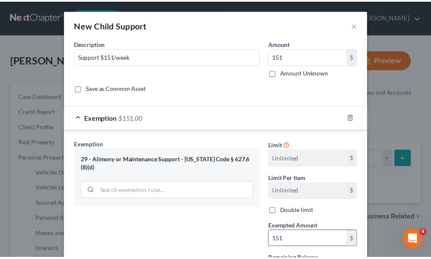
scroll to position [83, 0]
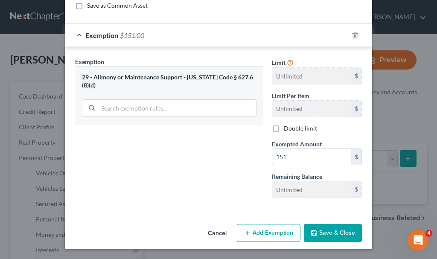
click at [324, 233] on button "Save & Close" at bounding box center [333, 233] width 58 height 18
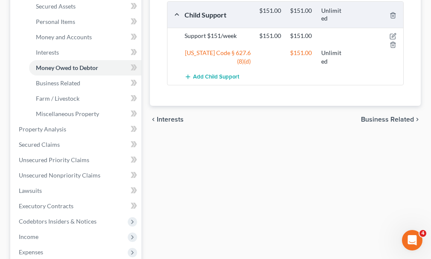
scroll to position [213, 0]
click at [47, 48] on span "Interests" at bounding box center [47, 51] width 23 height 7
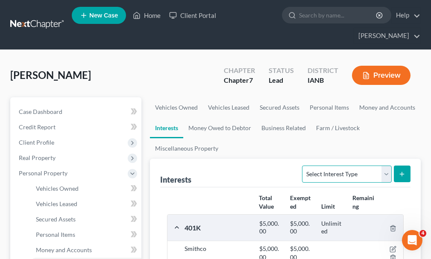
click at [329, 166] on select "Select Interest Type 401K Annuity Bond Education IRA Government Bond Government…" at bounding box center [346, 174] width 89 height 17
select select "term_life_insurance"
click at [303, 166] on select "Select Interest Type 401K Annuity Bond Education IRA Government Bond Government…" at bounding box center [346, 174] width 89 height 17
click at [402, 172] on line "submit" at bounding box center [402, 174] width 0 height 4
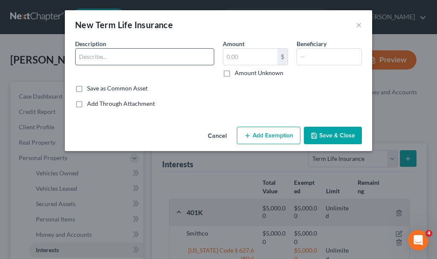
click at [110, 55] on input "text" at bounding box center [145, 57] width 138 height 16
type input "Term @ work"
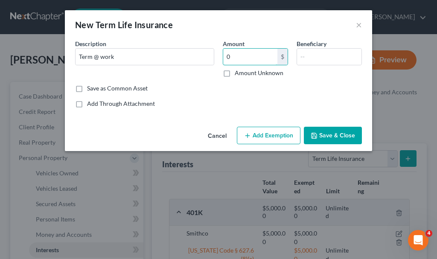
type input "0"
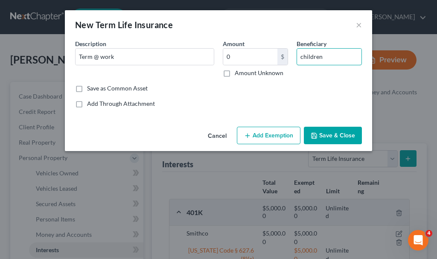
type input "children"
click at [277, 133] on button "Add Exemption" at bounding box center [269, 136] width 64 height 18
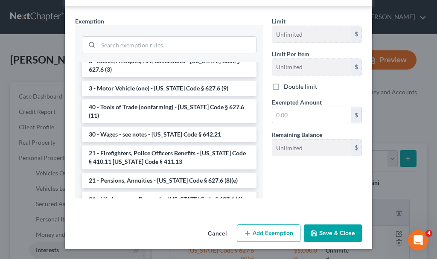
scroll to position [384, 0]
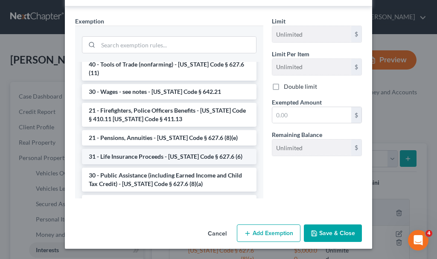
click at [143, 149] on li "31 - Life Insurance Proceeds - Iowa Code § 627.6 (6)" at bounding box center [169, 156] width 175 height 15
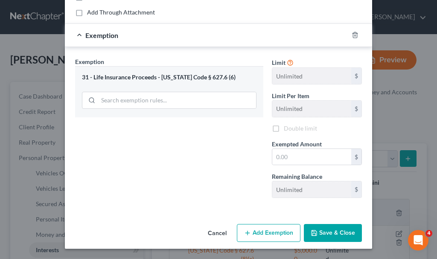
scroll to position [91, 0]
click at [281, 155] on input "text" at bounding box center [311, 157] width 79 height 16
type input "0"
click at [323, 230] on button "Save & Close" at bounding box center [333, 233] width 58 height 18
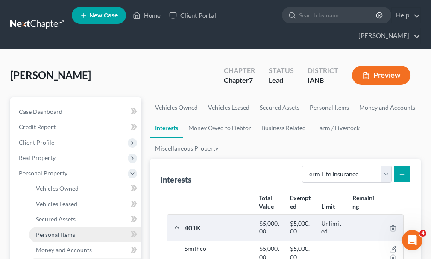
click at [50, 231] on span "Personal Items" at bounding box center [55, 234] width 39 height 7
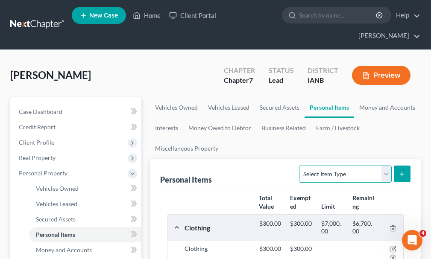
click at [318, 166] on select "Select Item Type Clothing Collectibles Of Value Electronics Firearms Household …" at bounding box center [345, 174] width 92 height 17
select select "household_goods"
click at [300, 166] on select "Select Item Type Clothing Collectibles Of Value Electronics Firearms Household …" at bounding box center [345, 174] width 92 height 17
click at [403, 171] on icon "submit" at bounding box center [401, 174] width 7 height 7
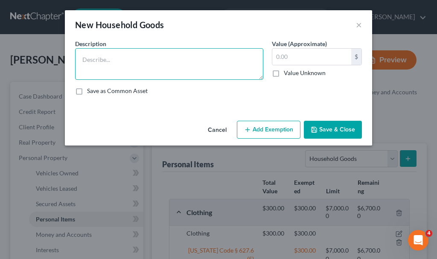
click at [117, 69] on textarea at bounding box center [169, 64] width 188 height 32
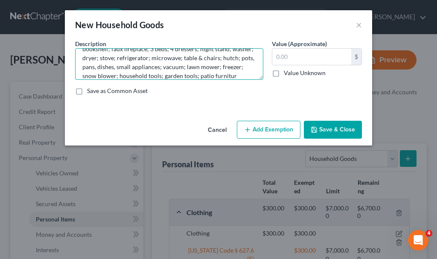
scroll to position [29, 0]
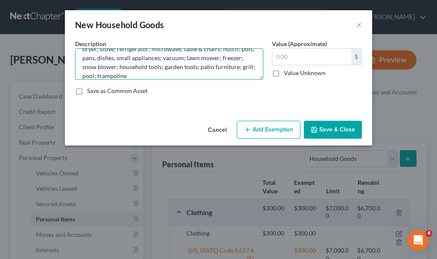
type textarea "Sectional; chair; end table; lamp; 4 TV's; VCR; desk; laptop; bookshelf; faux f…"
type input "4,000"
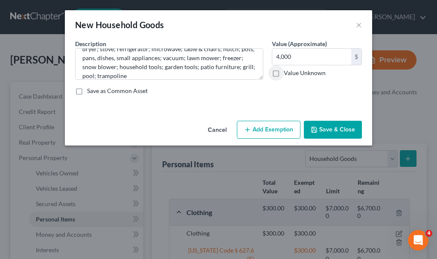
click at [270, 126] on button "Add Exemption" at bounding box center [269, 130] width 64 height 18
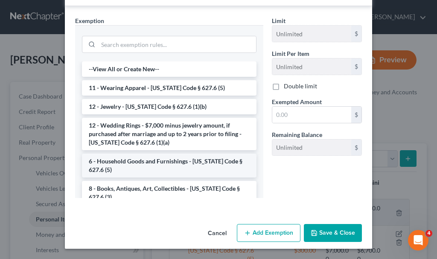
click at [157, 161] on li "6 - Household Goods and Furnishings - Iowa Code § 627.6 (5)" at bounding box center [169, 166] width 175 height 24
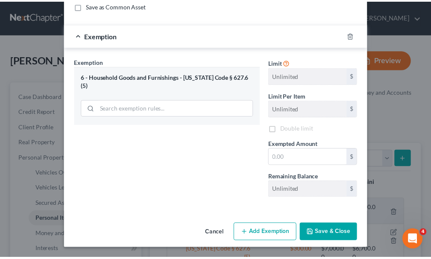
scroll to position [85, 0]
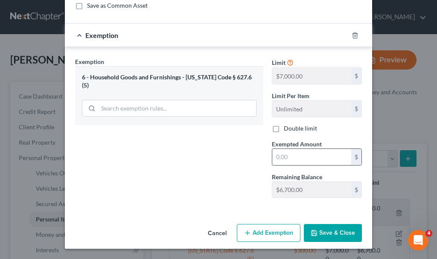
click at [286, 157] on input "text" at bounding box center [311, 157] width 79 height 16
type input "4,000"
click at [324, 232] on button "Save & Close" at bounding box center [333, 233] width 58 height 18
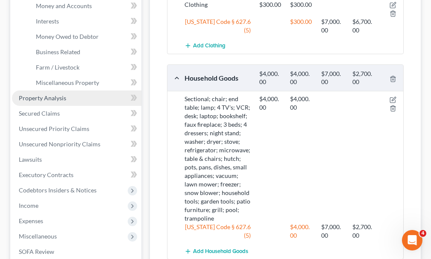
scroll to position [299, 0]
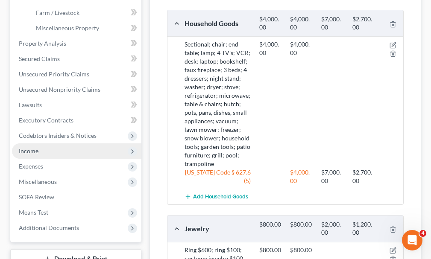
click at [31, 147] on span "Income" at bounding box center [29, 150] width 20 height 7
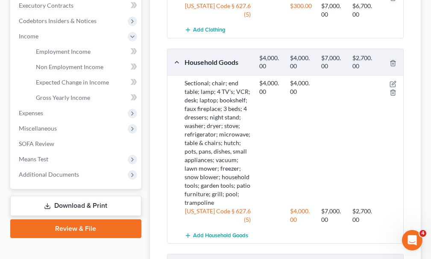
scroll to position [213, 0]
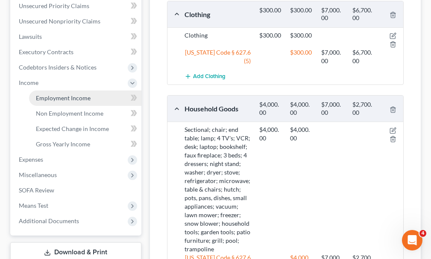
click at [53, 94] on span "Employment Income" at bounding box center [63, 97] width 55 height 7
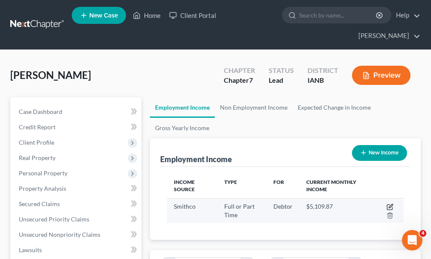
click at [388, 204] on icon "button" at bounding box center [389, 207] width 7 height 7
select select "0"
select select "16"
select select "3"
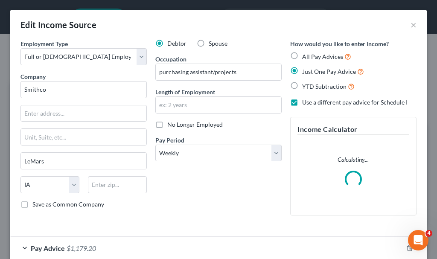
scroll to position [120, 258]
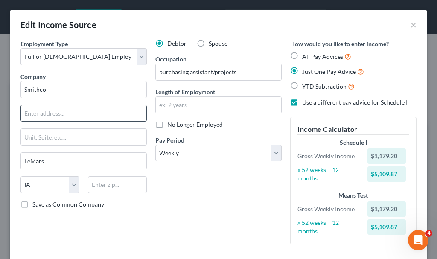
click at [45, 112] on input "text" at bounding box center [83, 113] width 125 height 16
type input "3092 Hwy. C38"
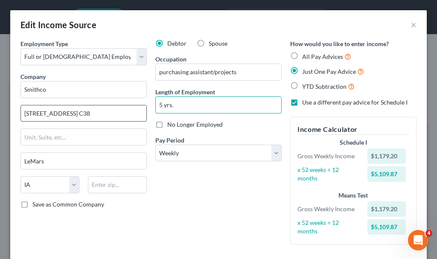
type input "5 yrs."
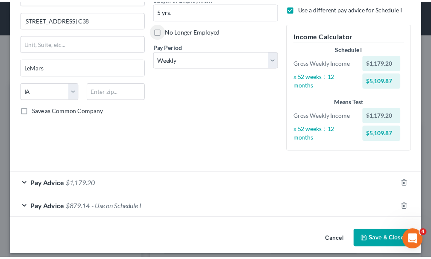
scroll to position [100, 0]
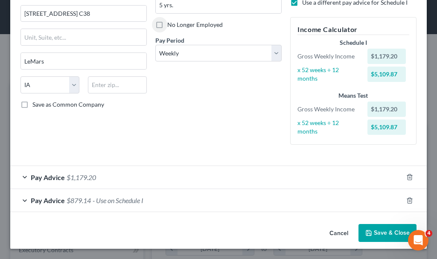
click at [376, 232] on button "Save & Close" at bounding box center [388, 233] width 58 height 18
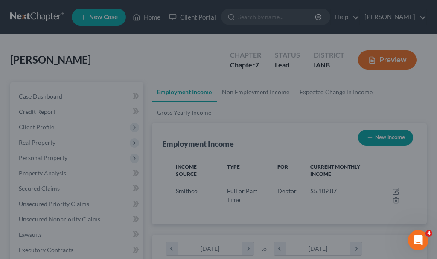
scroll to position [426688, 426552]
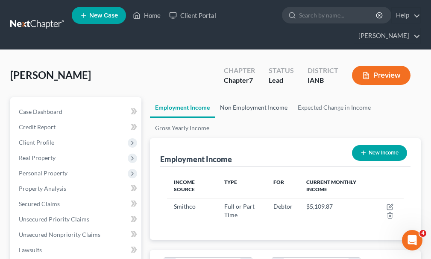
click at [251, 97] on link "Non Employment Income" at bounding box center [254, 107] width 78 height 20
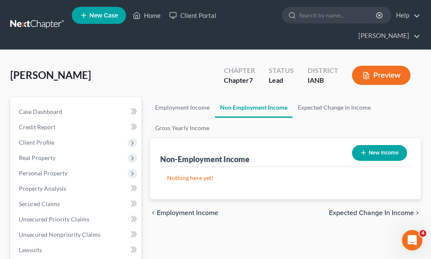
click at [371, 145] on button "New Income" at bounding box center [379, 153] width 55 height 16
select select "0"
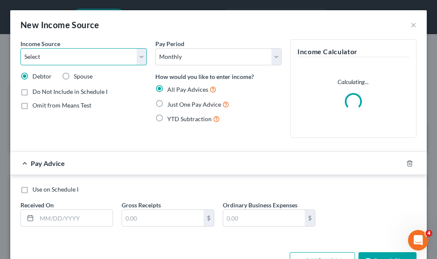
click at [47, 55] on select "Select Unemployment Disability (from employer) Pension Retirement Social Securi…" at bounding box center [83, 56] width 126 height 17
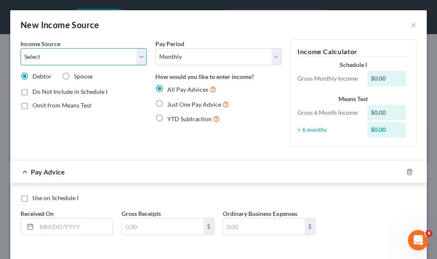
select select "7"
click at [20, 48] on select "Select Unemployment Disability (from employer) Pension Retirement Social Securi…" at bounding box center [83, 56] width 126 height 17
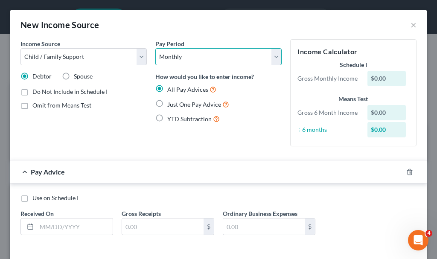
click at [190, 57] on select "Select Monthly Twice Monthly Every Other Week Weekly" at bounding box center [218, 56] width 126 height 17
select select "3"
click at [155, 48] on select "Select Monthly Twice Monthly Every Other Week Weekly" at bounding box center [218, 56] width 126 height 17
click at [167, 105] on label "Just One Pay Advice" at bounding box center [198, 104] width 62 height 10
click at [171, 105] on input "Just One Pay Advice" at bounding box center [174, 102] width 6 height 6
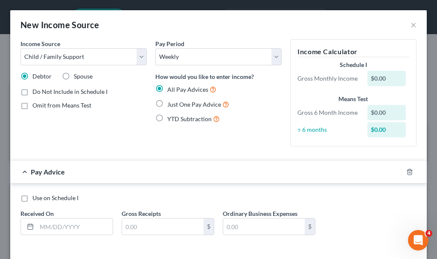
radio input "true"
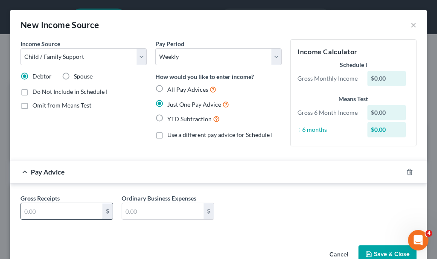
click at [47, 214] on input "text" at bounding box center [62, 211] width 82 height 16
type input "151"
click at [365, 251] on icon "button" at bounding box center [368, 254] width 7 height 7
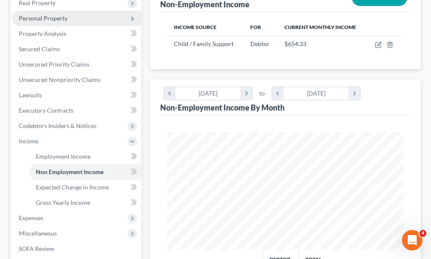
scroll to position [299, 0]
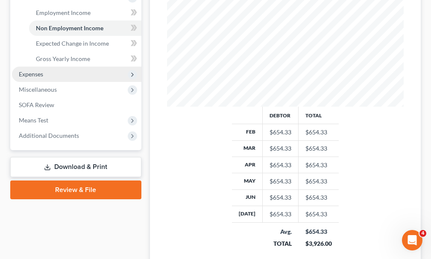
click at [21, 70] on span "Expenses" at bounding box center [31, 73] width 24 height 7
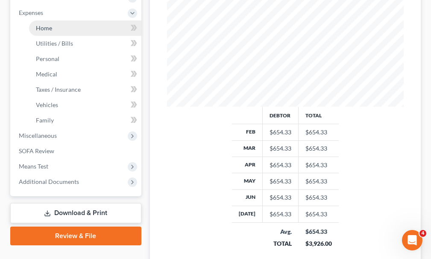
click at [42, 24] on span "Home" at bounding box center [44, 27] width 16 height 7
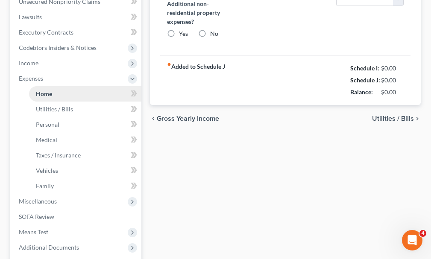
type input "0.00"
radio input "true"
type input "0.00"
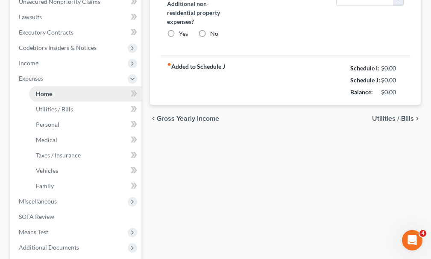
type input "0.00"
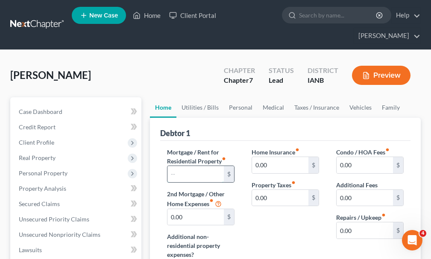
click at [193, 166] on input "text" at bounding box center [195, 174] width 56 height 16
type input "933"
type input "100"
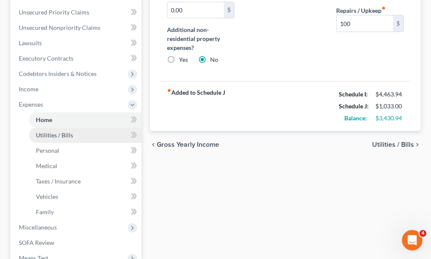
click at [55, 131] on span "Utilities / Bills" at bounding box center [54, 134] width 37 height 7
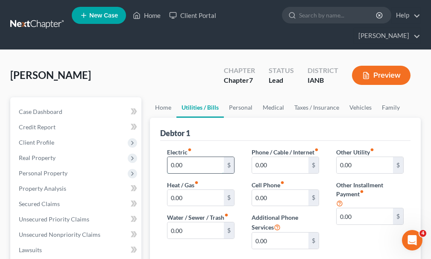
click at [198, 157] on input "0.00" at bounding box center [195, 165] width 56 height 16
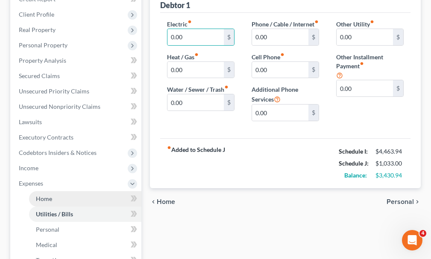
click at [41, 195] on span "Home" at bounding box center [44, 198] width 16 height 7
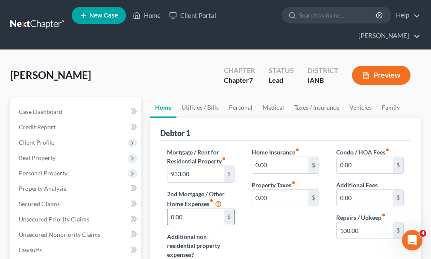
click at [192, 209] on input "0.00" at bounding box center [195, 217] width 56 height 16
type input "572"
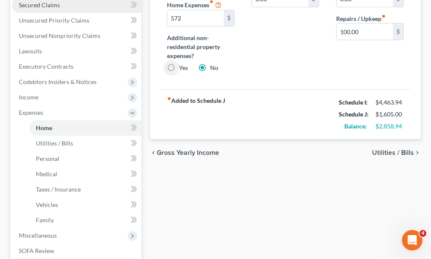
scroll to position [213, 0]
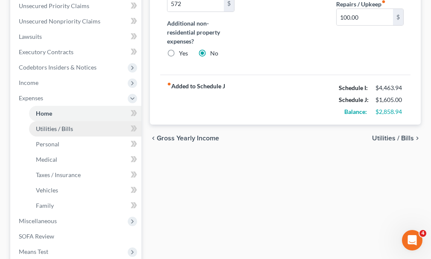
click at [48, 125] on span "Utilities / Bills" at bounding box center [54, 128] width 37 height 7
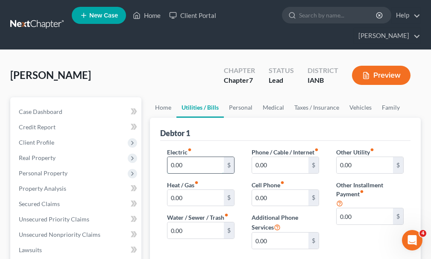
click at [191, 157] on input "0.00" at bounding box center [195, 165] width 56 height 16
type input "141"
type input "89"
type input "266"
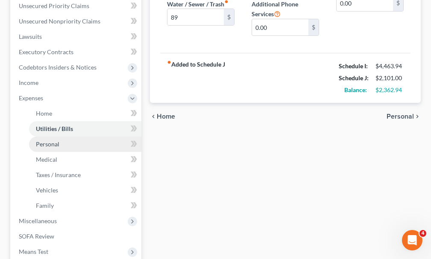
click at [54, 140] on span "Personal" at bounding box center [47, 143] width 23 height 7
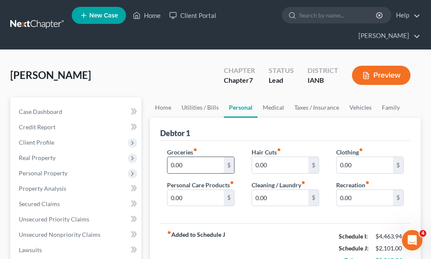
click at [198, 157] on input "0.00" at bounding box center [195, 165] width 56 height 16
type input "1,200"
type input "100"
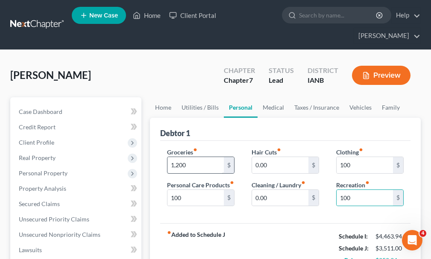
scroll to position [151, 0]
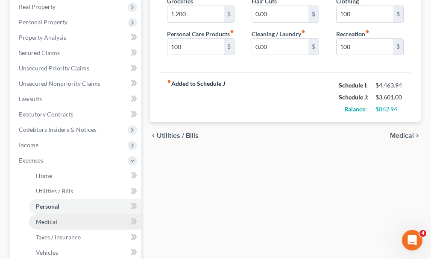
click at [45, 218] on span "Medical" at bounding box center [46, 221] width 21 height 7
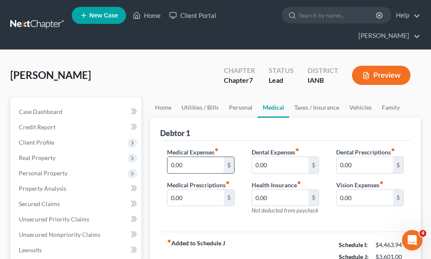
click at [167, 157] on input "0.00" at bounding box center [195, 165] width 56 height 16
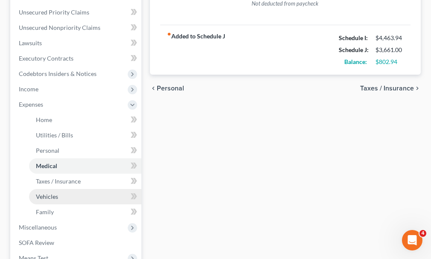
scroll to position [213, 0]
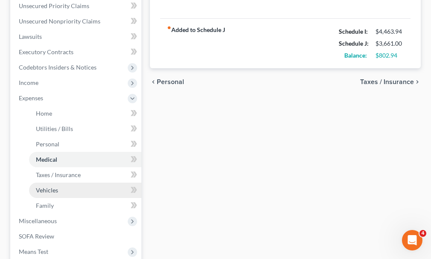
type input "60.00"
click at [40, 187] on span "Vehicles" at bounding box center [47, 190] width 22 height 7
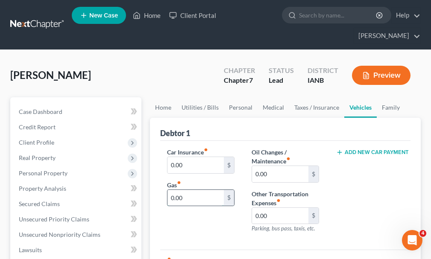
click at [190, 190] on input "0.00" at bounding box center [195, 198] width 56 height 16
type input "225"
click at [190, 157] on input "0.00" at bounding box center [195, 165] width 56 height 16
type input "125"
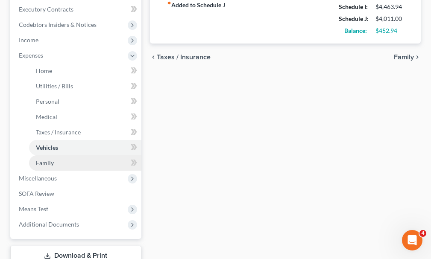
click at [44, 159] on span "Family" at bounding box center [45, 162] width 18 height 7
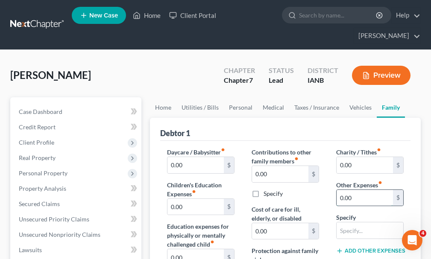
click at [361, 190] on input "0.00" at bounding box center [364, 198] width 56 height 16
type input "100"
type input "pet care"
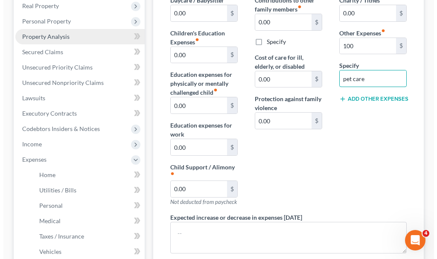
scroll to position [128, 0]
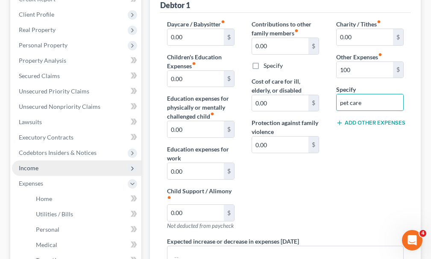
click at [22, 164] on span "Income" at bounding box center [29, 167] width 20 height 7
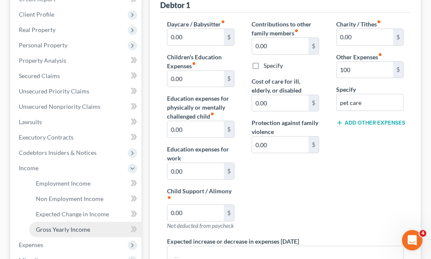
click at [59, 226] on span "Gross Yearly Income" at bounding box center [63, 229] width 54 height 7
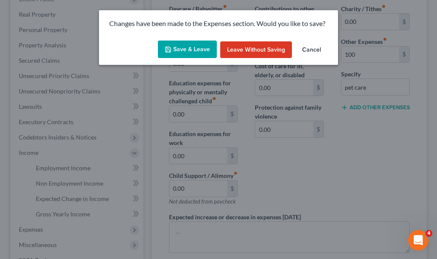
click at [191, 44] on button "Save & Leave" at bounding box center [187, 50] width 59 height 18
type input "100.00"
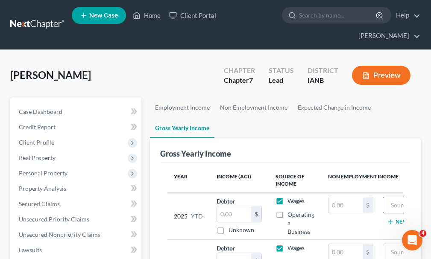
click at [390, 197] on input "text" at bounding box center [425, 205] width 77 height 16
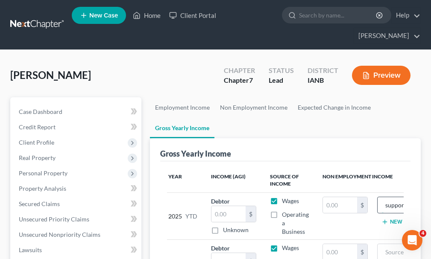
scroll to position [0, 8]
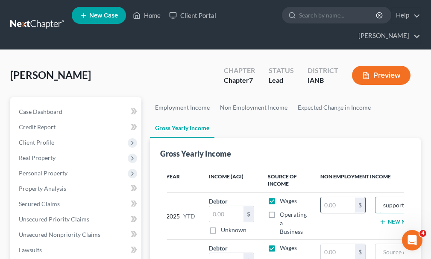
type input "support"
click at [342, 197] on input "text" at bounding box center [338, 205] width 34 height 16
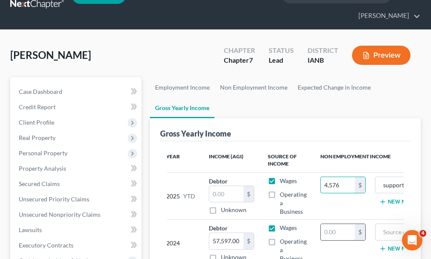
scroll to position [43, 0]
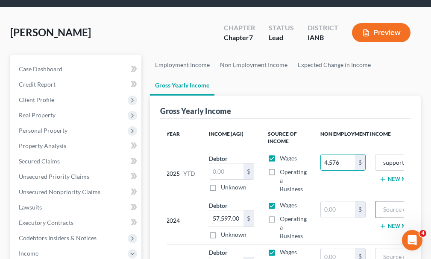
type input "4,576"
click at [383, 201] on input "text" at bounding box center [417, 209] width 77 height 16
type input "support"
click at [334, 201] on input "text" at bounding box center [338, 209] width 34 height 16
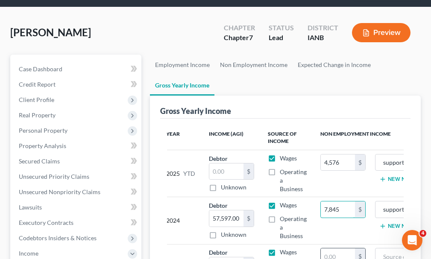
type input "7,845"
click at [329, 248] on input "text" at bounding box center [338, 256] width 34 height 16
type input "7,845"
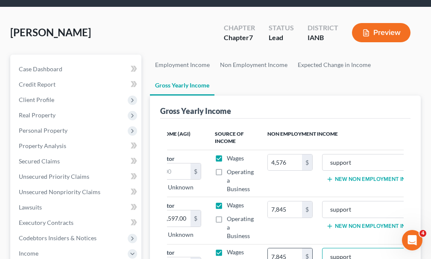
type input "support"
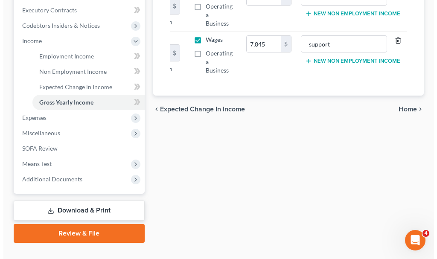
scroll to position [256, 0]
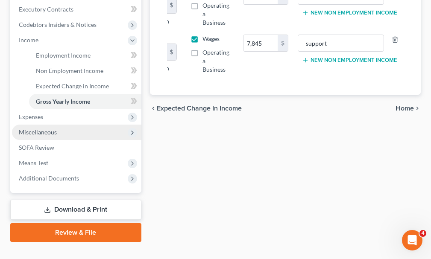
click at [37, 128] on span "Miscellaneous" at bounding box center [38, 131] width 38 height 7
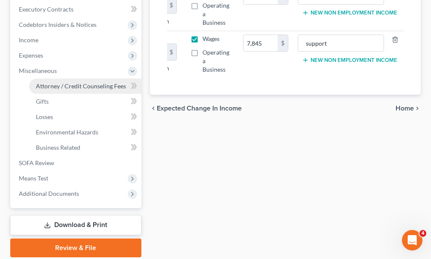
click at [48, 82] on span "Attorney / Credit Counseling Fees" at bounding box center [81, 85] width 90 height 7
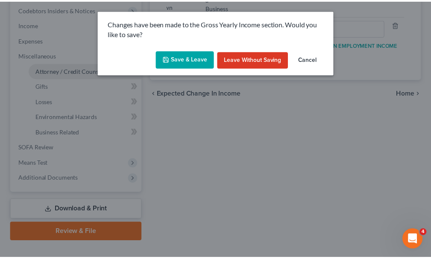
scroll to position [0, 81]
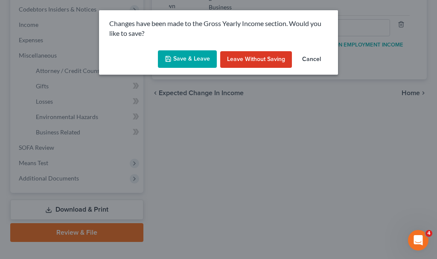
click at [181, 58] on button "Save & Leave" at bounding box center [187, 59] width 59 height 18
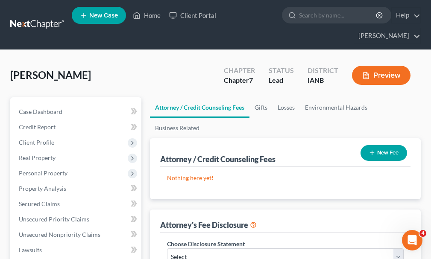
click at [376, 145] on button "New Fee" at bounding box center [383, 153] width 47 height 16
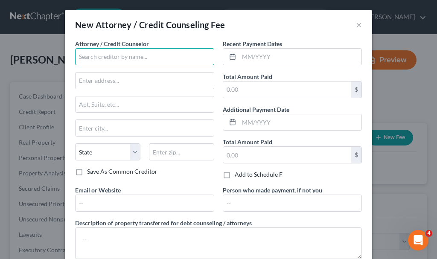
click at [114, 56] on input "text" at bounding box center [144, 56] width 139 height 17
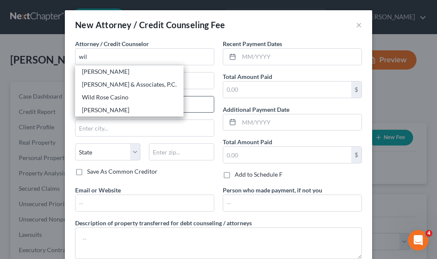
click at [95, 110] on div "[PERSON_NAME]" at bounding box center [129, 110] width 95 height 9
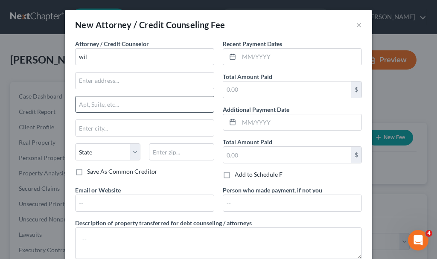
type input "[PERSON_NAME]"
type input "701 Pierce Street, Ste. 303"
type input "[GEOGRAPHIC_DATA]"
select select "16"
type input "51101"
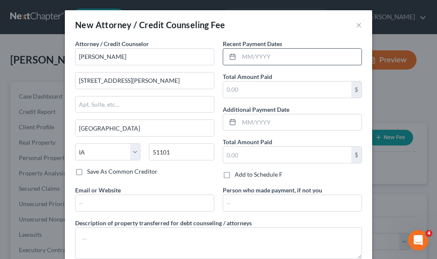
click at [265, 58] on input "text" at bounding box center [300, 57] width 122 height 16
type input "07/2025"
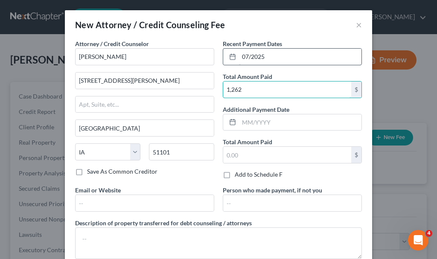
type input "1,262"
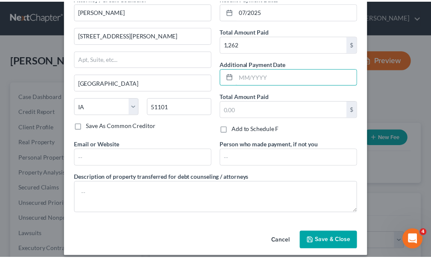
scroll to position [54, 0]
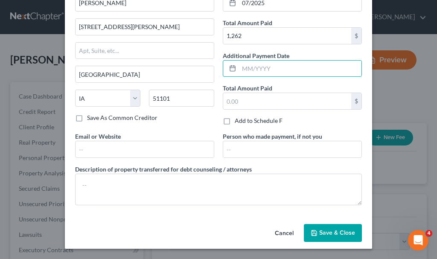
click at [316, 232] on button "Save & Close" at bounding box center [333, 233] width 58 height 18
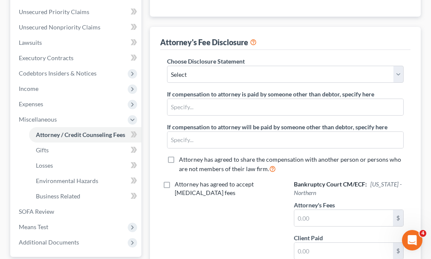
scroll to position [213, 0]
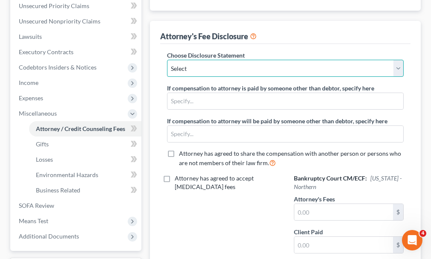
click at [186, 60] on select "Select Attorney" at bounding box center [285, 68] width 236 height 17
select select "0"
click at [167, 60] on select "Select Attorney" at bounding box center [285, 68] width 236 height 17
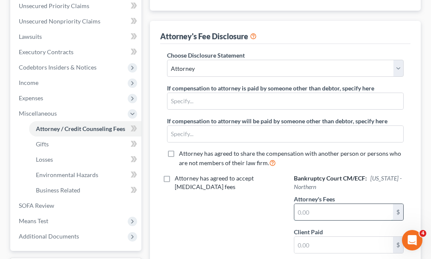
click at [320, 204] on input "text" at bounding box center [343, 212] width 99 height 16
type input "1,262"
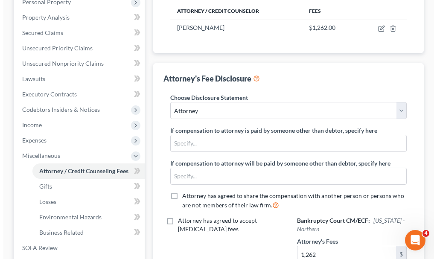
scroll to position [89, 0]
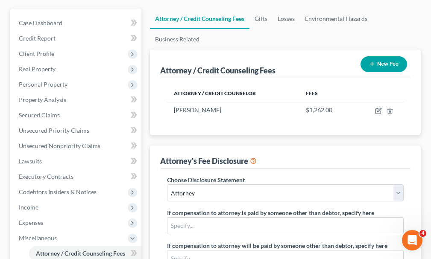
click at [388, 56] on button "New Fee" at bounding box center [383, 64] width 47 height 16
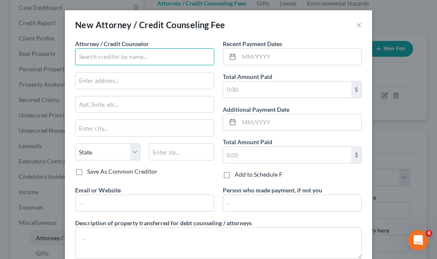
click at [106, 58] on input "text" at bounding box center [144, 56] width 139 height 17
type input "Forth"
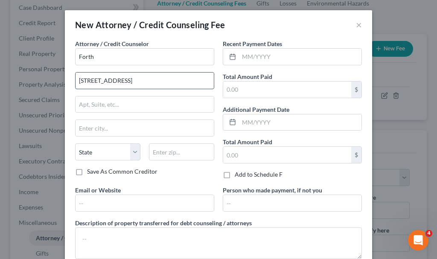
type input "1900 E. Golf Rd., Suite 550"
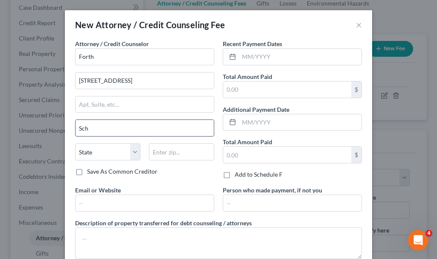
type input "Schaumburg"
select select "14"
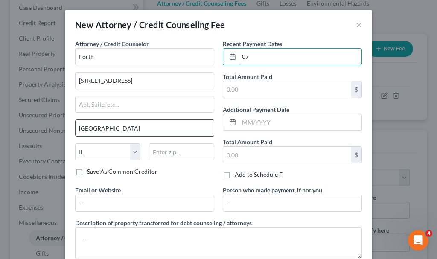
type input "0"
type input "07/2025"
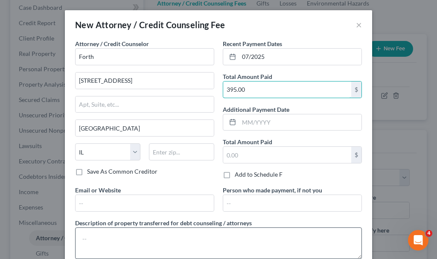
type input "395.00"
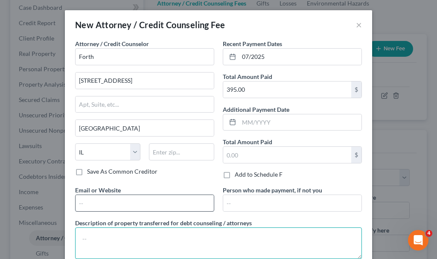
drag, startPoint x: 91, startPoint y: 232, endPoint x: 89, endPoint y: 211, distance: 21.5
click at [91, 232] on textarea at bounding box center [218, 243] width 287 height 32
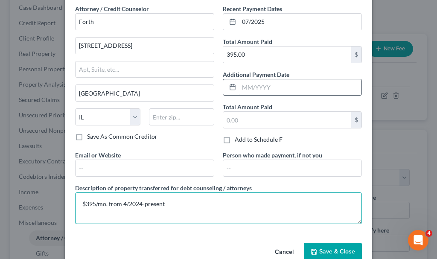
scroll to position [54, 0]
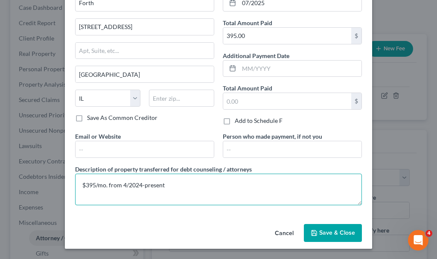
type textarea "$395/mo. from 4/2024-present"
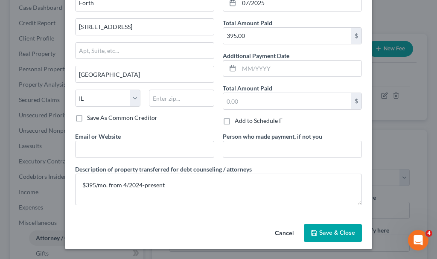
click at [319, 231] on span "Save & Close" at bounding box center [337, 232] width 36 height 7
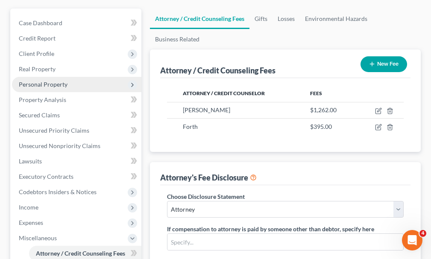
click at [41, 81] on span "Personal Property" at bounding box center [43, 84] width 49 height 7
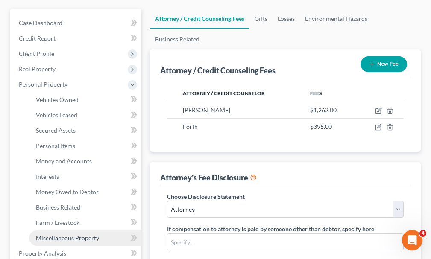
click at [48, 234] on span "Miscellaneous Property" at bounding box center [67, 237] width 63 height 7
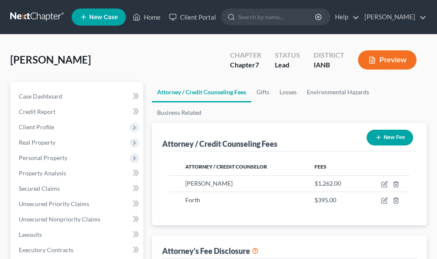
select select "0"
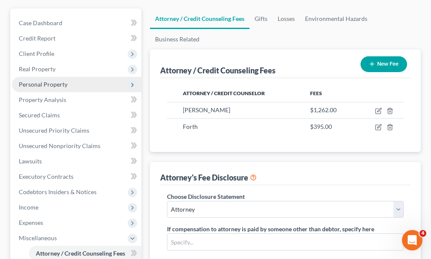
click at [38, 81] on span "Personal Property" at bounding box center [43, 84] width 49 height 7
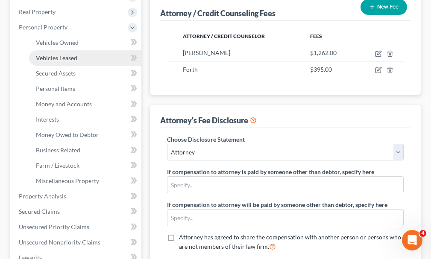
scroll to position [217, 0]
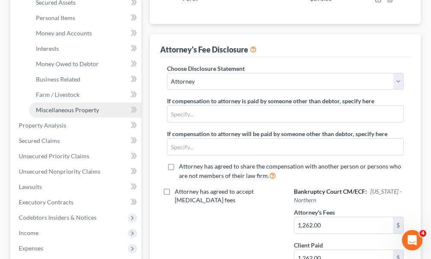
click at [52, 106] on span "Miscellaneous Property" at bounding box center [67, 109] width 63 height 7
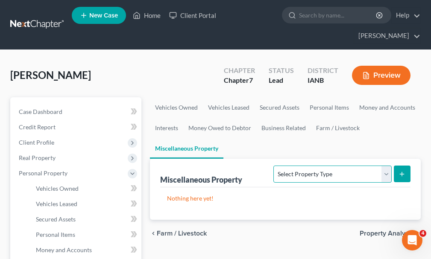
click at [316, 166] on select "Select Property Type Assigned for Creditor Benefit [DATE] Holding for Another N…" at bounding box center [332, 174] width 118 height 17
click at [273, 166] on select "Select Property Type Assigned for Creditor Benefit [DATE] Holding for Another N…" at bounding box center [332, 174] width 118 height 17
click at [311, 166] on select "Select Property Type Assigned for Creditor Benefit [DATE] Holding for Another N…" at bounding box center [332, 174] width 118 height 17
select select "transferred"
click at [273, 166] on select "Select Property Type Assigned for Creditor Benefit [DATE] Holding for Another N…" at bounding box center [332, 174] width 118 height 17
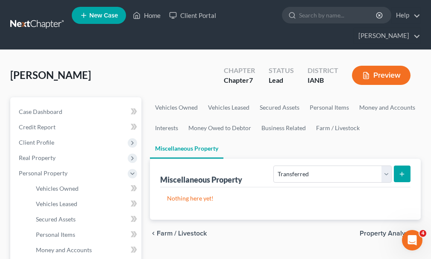
click at [402, 171] on icon "submit" at bounding box center [401, 174] width 7 height 7
select select "Ordinary ([DATE])"
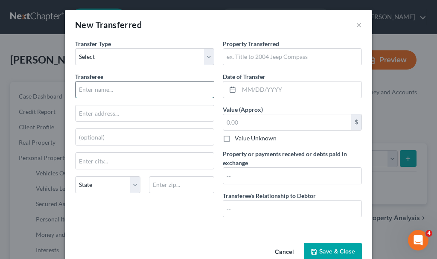
click at [118, 89] on input "text" at bounding box center [145, 90] width 138 height 16
type input "Sioux City Ford"
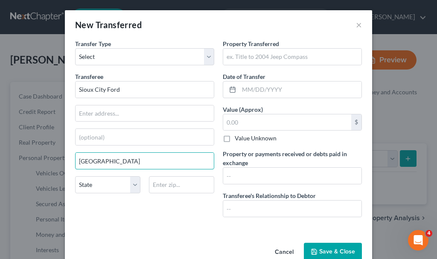
type input "[GEOGRAPHIC_DATA]"
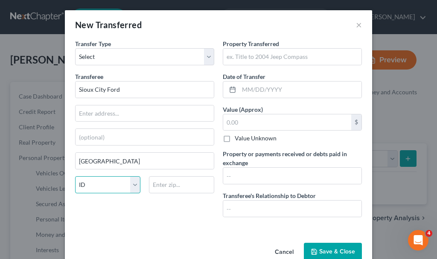
select select "16"
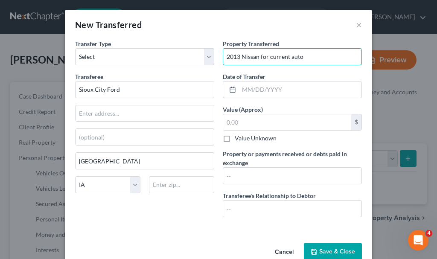
type input "2013 Nissan for current auto"
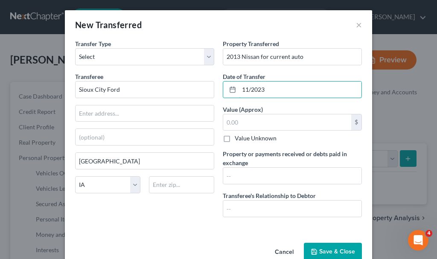
type input "11/2023"
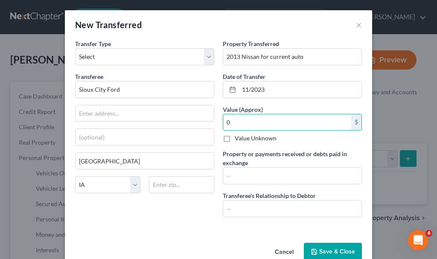
type input "0"
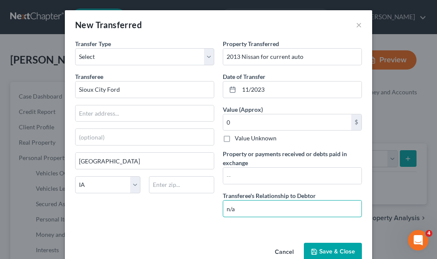
type input "n/a"
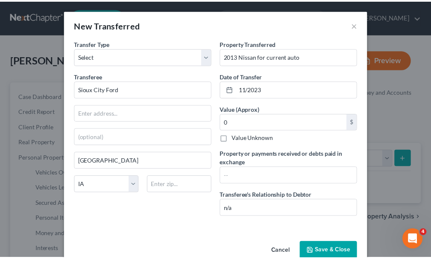
scroll to position [2, 0]
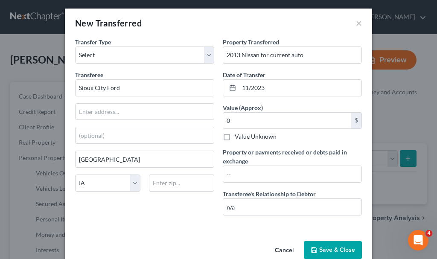
click at [326, 247] on button "Save & Close" at bounding box center [333, 250] width 58 height 18
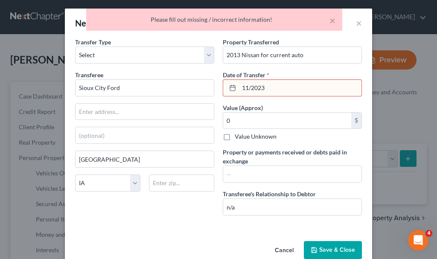
click at [270, 87] on input "11/2023" at bounding box center [300, 88] width 122 height 16
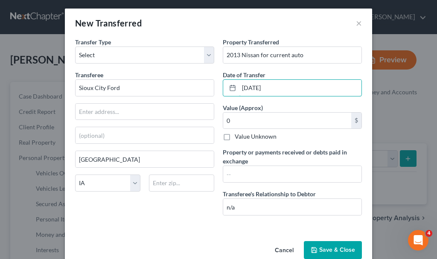
type input "[DATE]"
click at [327, 250] on button "Save & Close" at bounding box center [333, 250] width 58 height 18
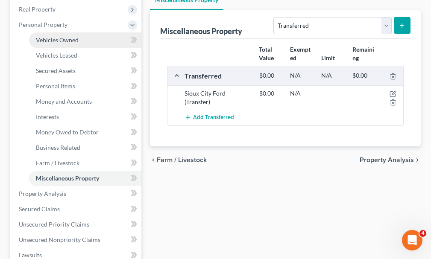
scroll to position [171, 0]
